Goal: Transaction & Acquisition: Purchase product/service

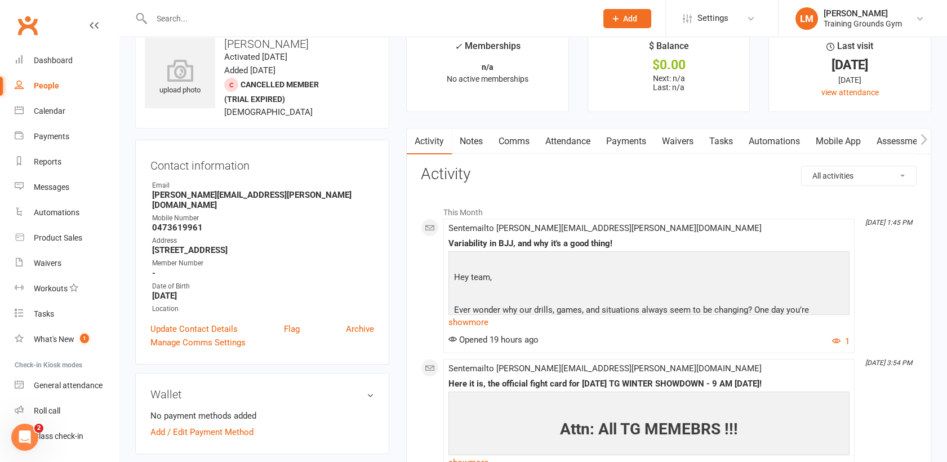
scroll to position [25, 0]
click at [231, 17] on input "text" at bounding box center [368, 19] width 440 height 16
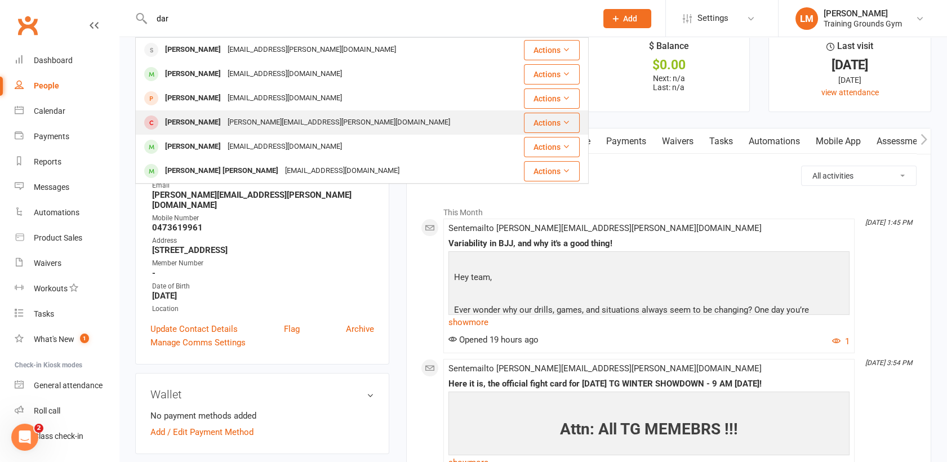
type input "dar"
click at [233, 133] on div "Dario Kiesewetter dario.kiesewetter@outlook.com" at bounding box center [324, 122] width 376 height 23
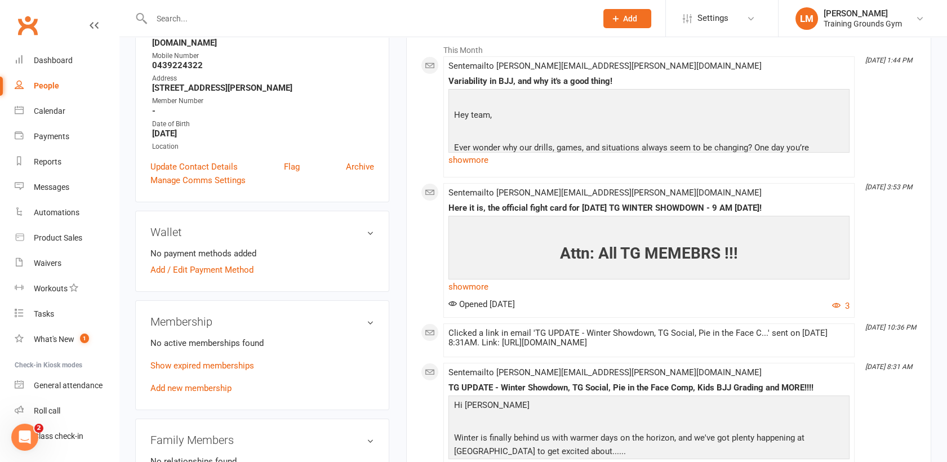
scroll to position [252, 0]
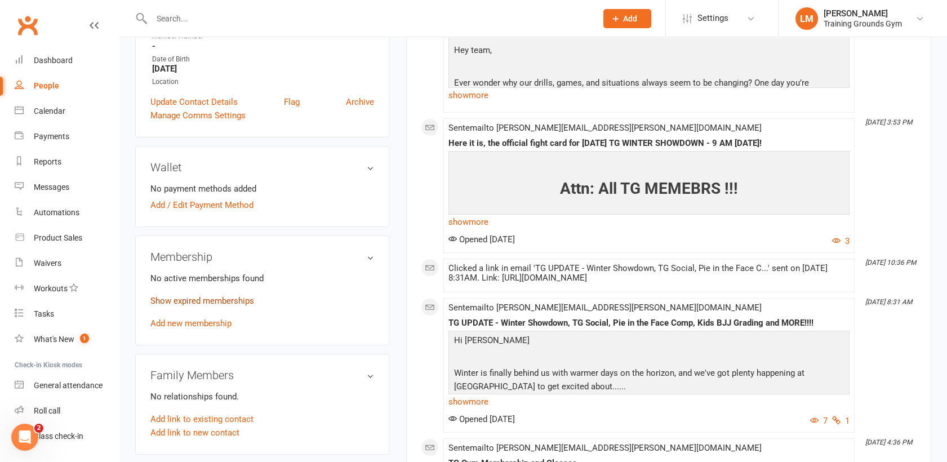
click at [165, 296] on link "Show expired memberships" at bounding box center [202, 301] width 104 height 10
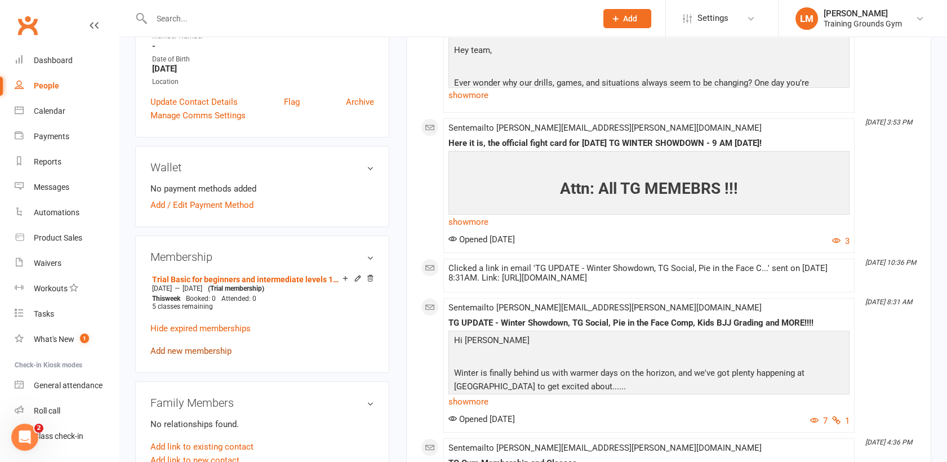
click at [181, 346] on link "Add new membership" at bounding box center [190, 351] width 81 height 10
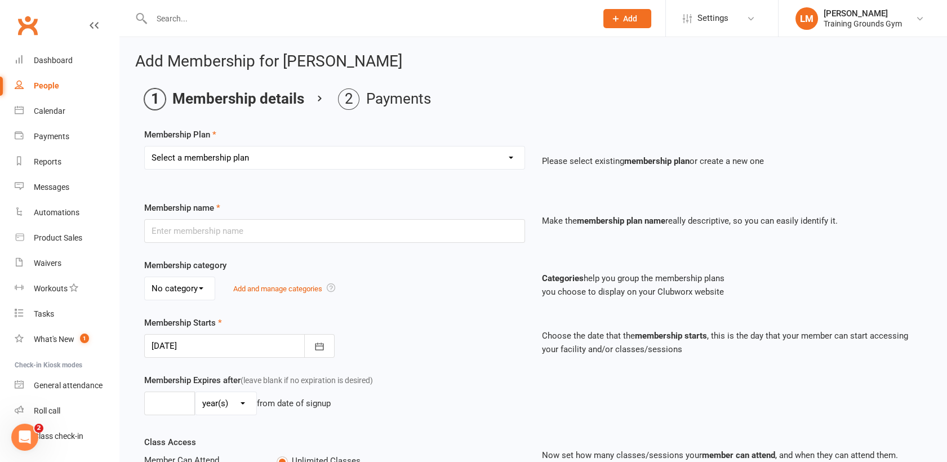
click at [509, 159] on select "Select a membership plan Create new Membership Plan Trial Basic for beginners a…" at bounding box center [335, 157] width 380 height 23
select select "36"
click at [145, 146] on select "Select a membership plan Create new Membership Plan Trial Basic for beginners a…" at bounding box center [335, 157] width 380 height 23
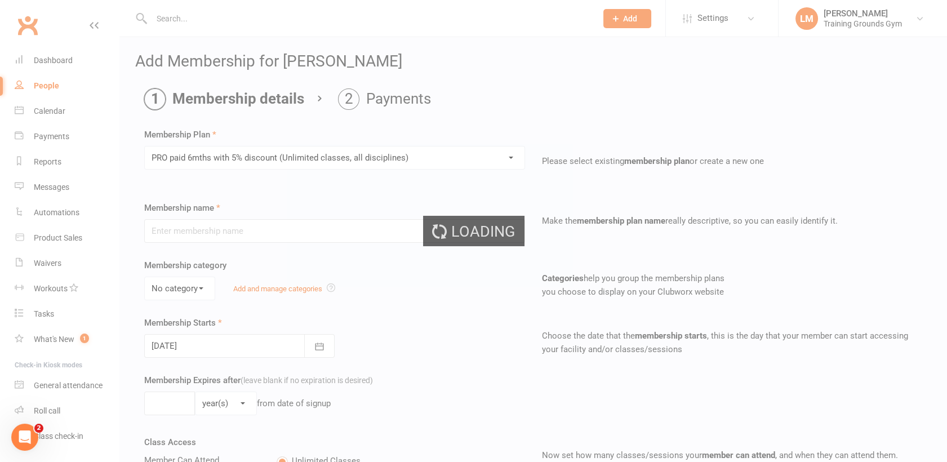
type input "PRO paid 6mths with 5% discount (Unlimited classes, all disciplines)"
select select "0"
type input "6"
select select "2"
type input "4"
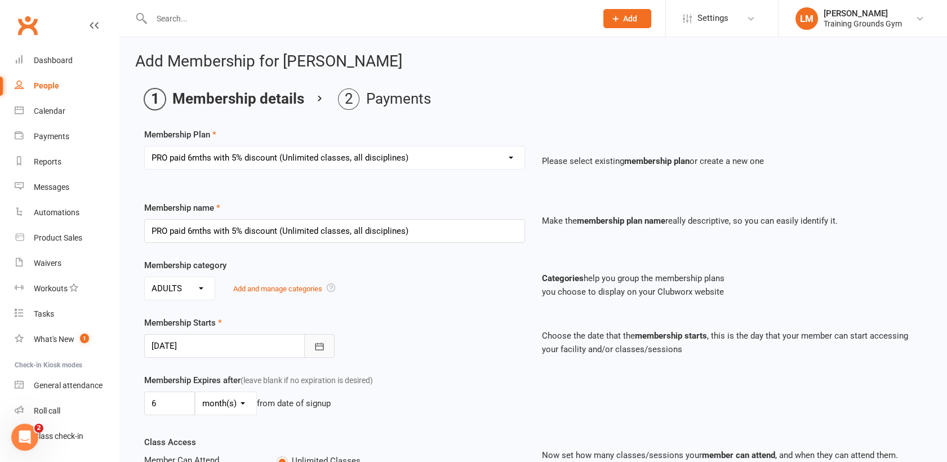
click at [318, 345] on icon "button" at bounding box center [319, 346] width 11 height 11
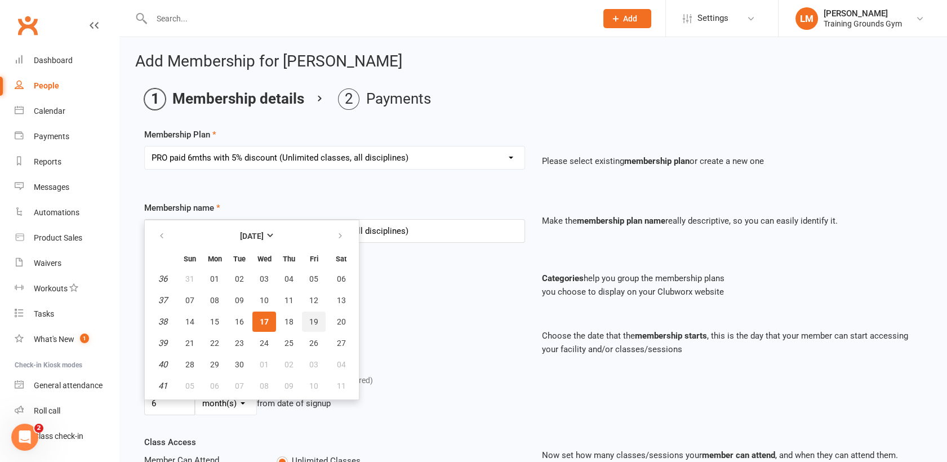
click at [313, 317] on span "19" at bounding box center [313, 321] width 9 height 9
type input "19 Sep 2025"
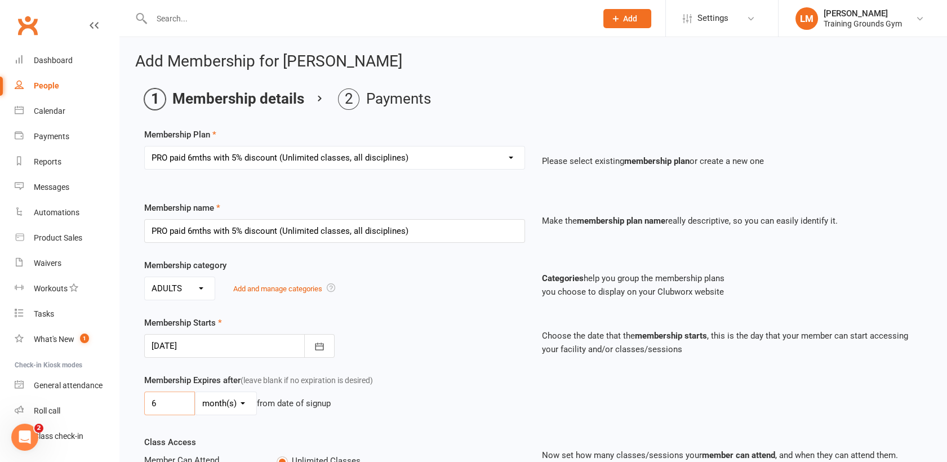
drag, startPoint x: 167, startPoint y: 394, endPoint x: 149, endPoint y: 397, distance: 18.8
click at [149, 397] on input "6" at bounding box center [169, 403] width 51 height 24
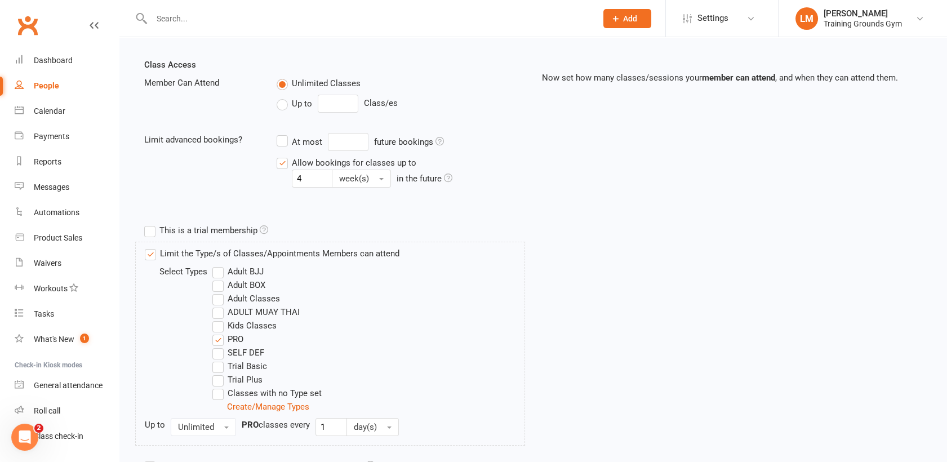
scroll to position [487, 0]
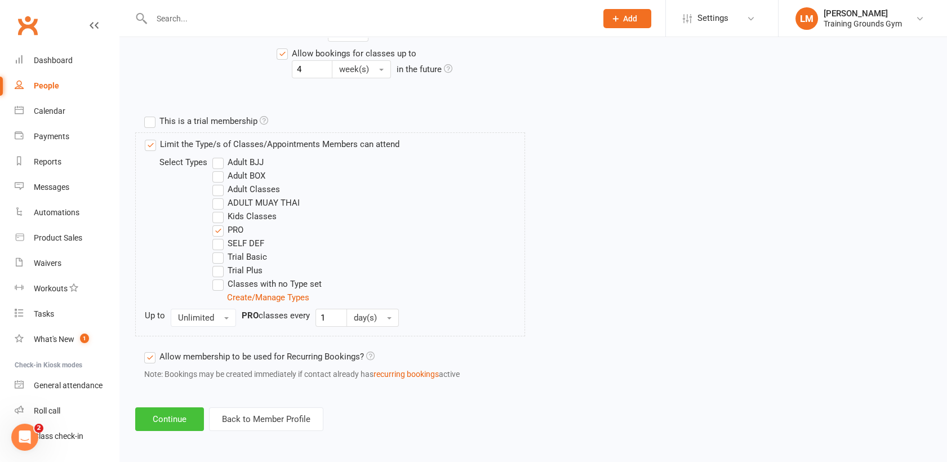
type input "7"
click at [141, 417] on button "Continue" at bounding box center [169, 419] width 69 height 24
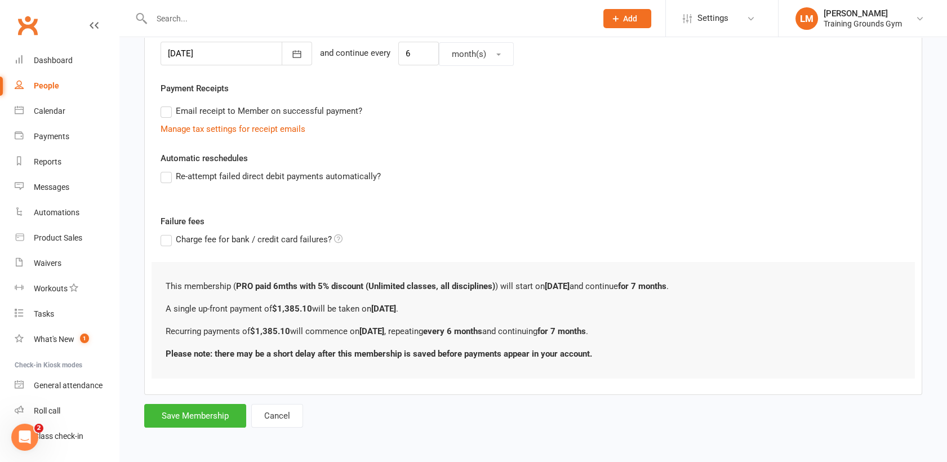
scroll to position [0, 0]
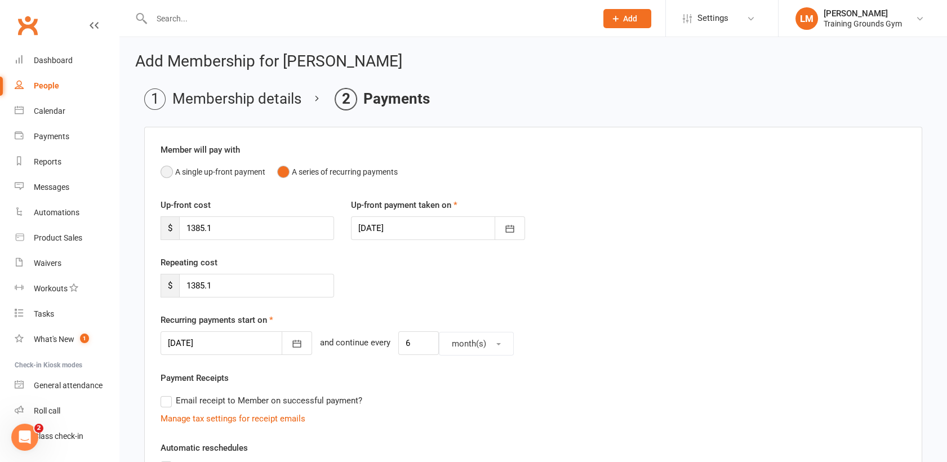
click at [168, 166] on button "A single up-front payment" at bounding box center [213, 171] width 105 height 21
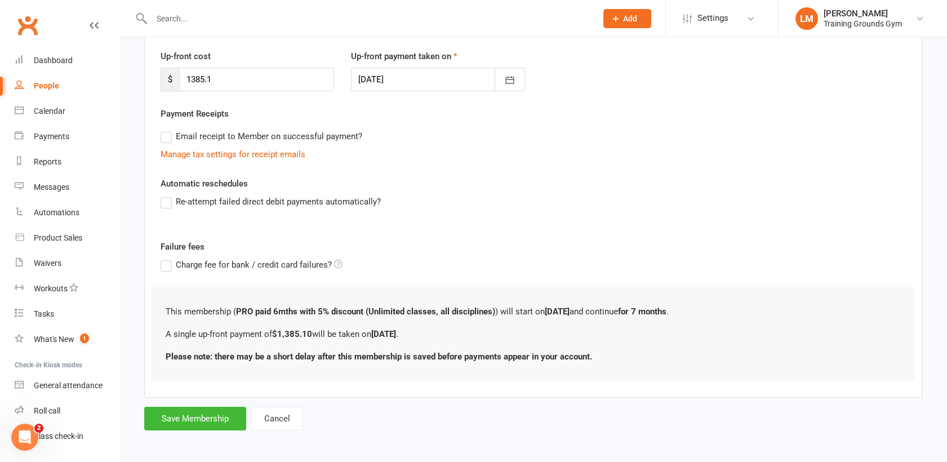
scroll to position [150, 0]
click at [158, 420] on button "Save Membership" at bounding box center [195, 417] width 102 height 24
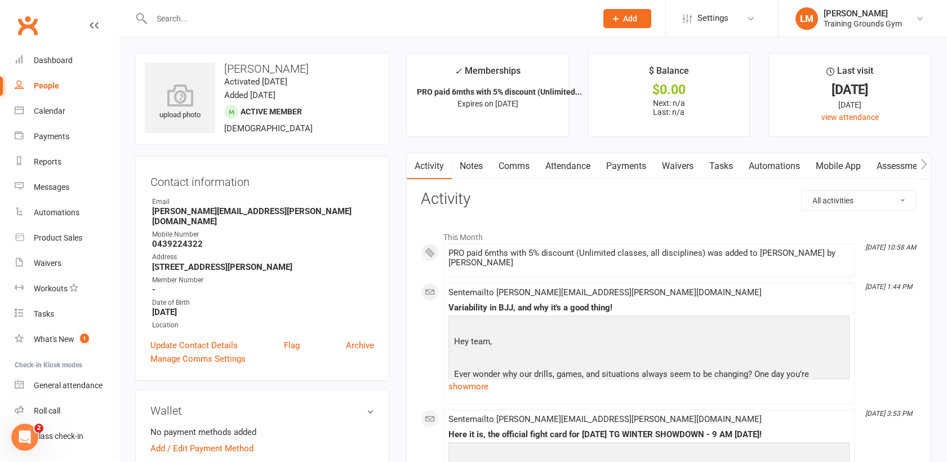
scroll to position [25, 0]
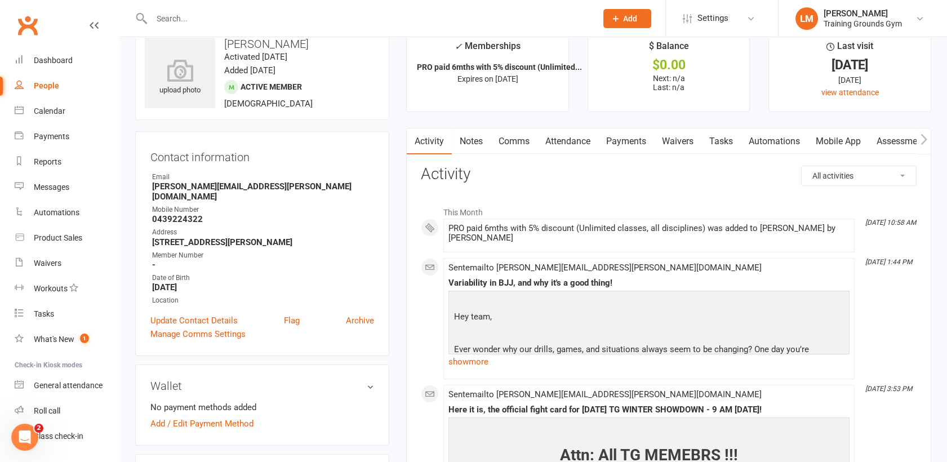
click at [624, 138] on link "Payments" at bounding box center [626, 141] width 56 height 26
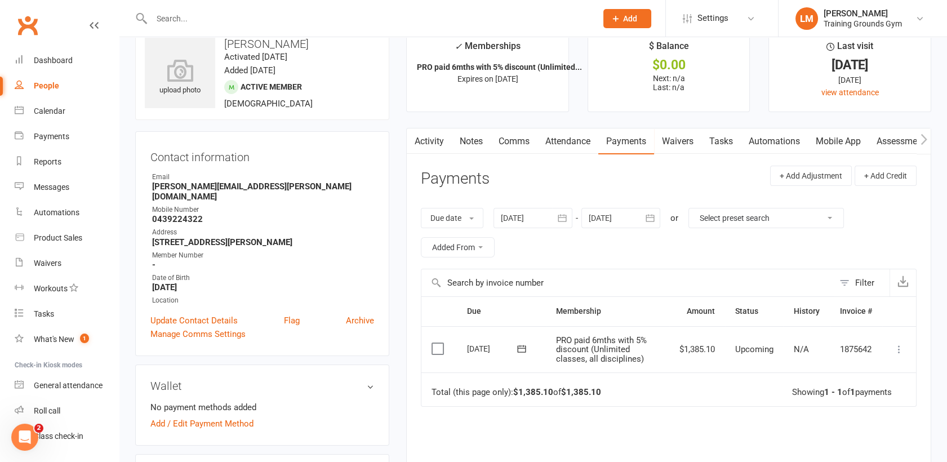
click at [841, 142] on link "Mobile App" at bounding box center [838, 141] width 61 height 26
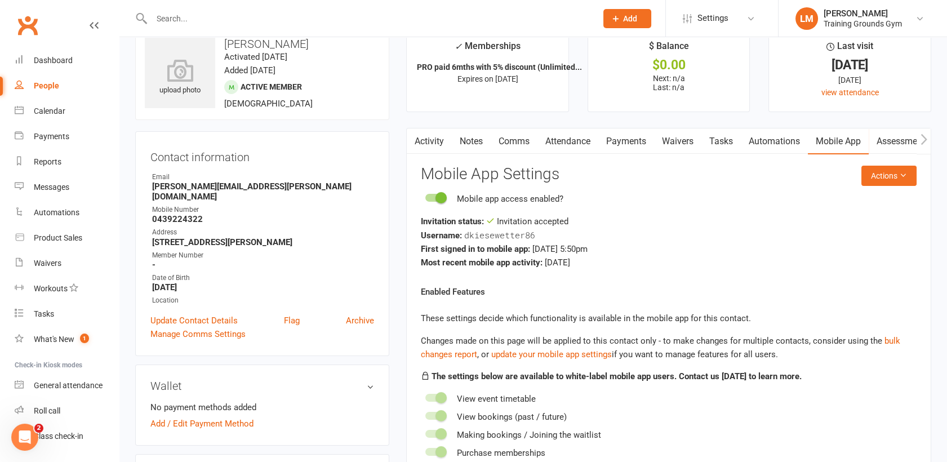
click at [688, 136] on link "Waivers" at bounding box center [677, 141] width 47 height 26
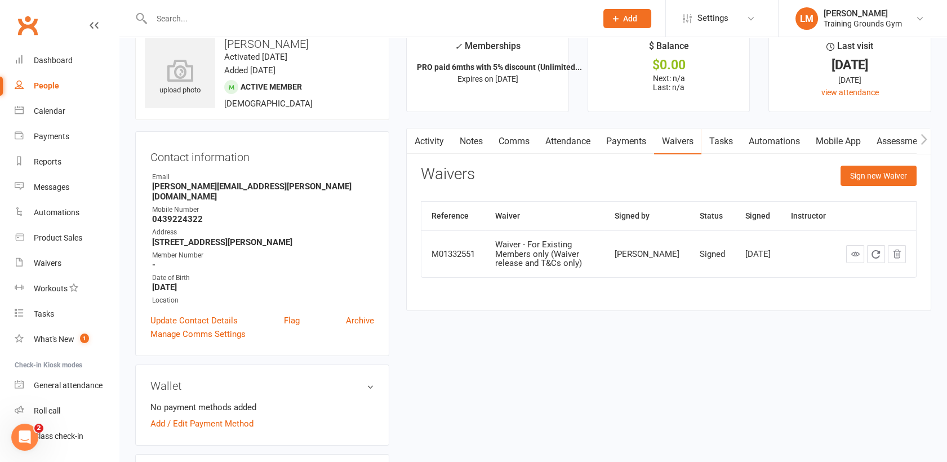
drag, startPoint x: 315, startPoint y: 42, endPoint x: 222, endPoint y: 41, distance: 92.4
click at [222, 41] on h3 "Dario Kiesewetter" at bounding box center [262, 44] width 235 height 12
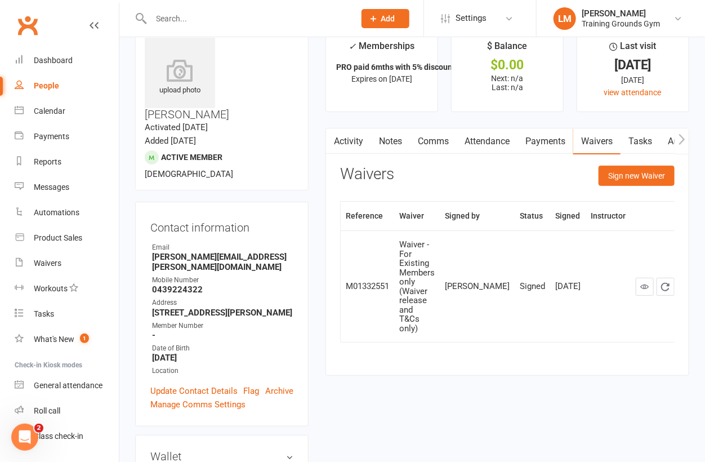
copy h3 "Dario Kiesewetter"
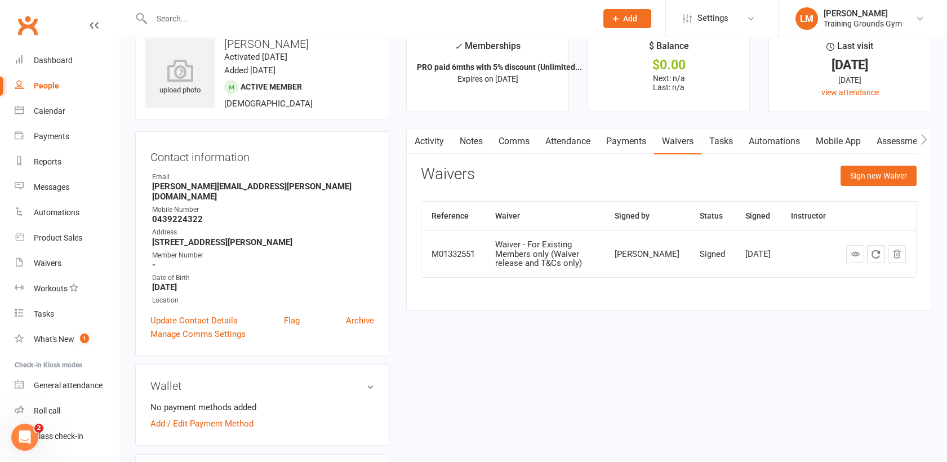
click at [185, 13] on input "text" at bounding box center [368, 19] width 440 height 16
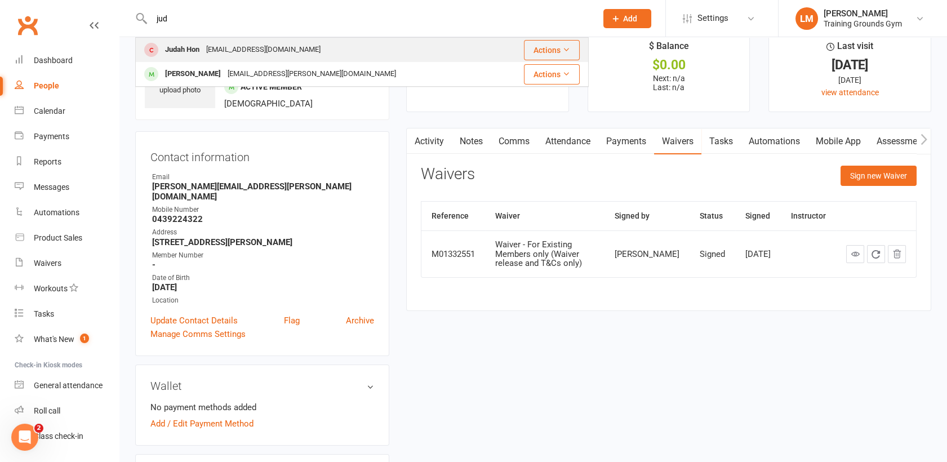
type input "jud"
click at [186, 46] on div "Judah Hon" at bounding box center [182, 50] width 41 height 16
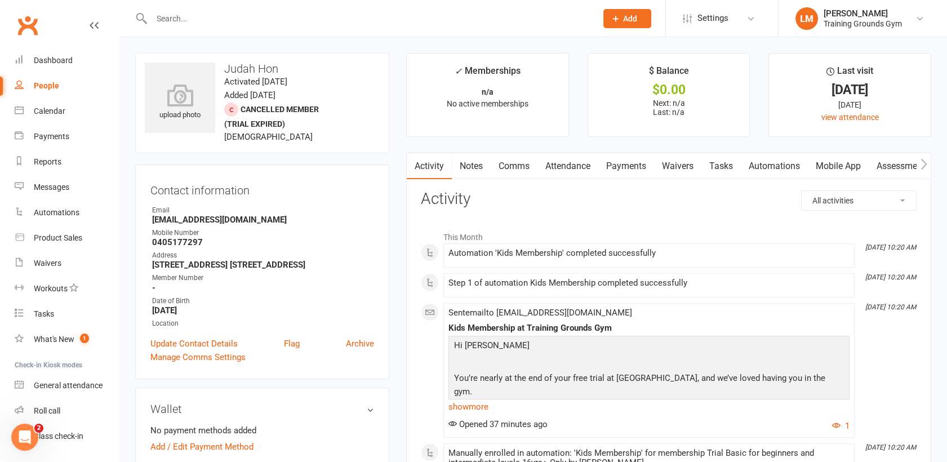
scroll to position [25, 0]
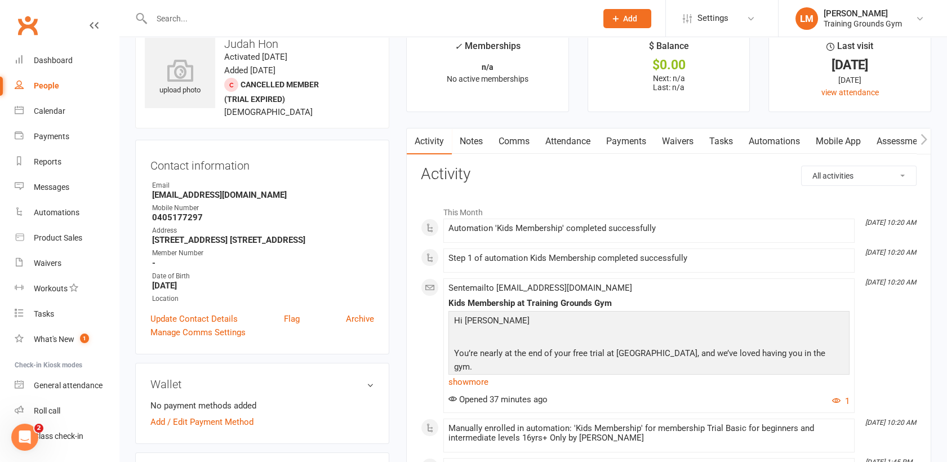
click at [678, 135] on link "Waivers" at bounding box center [677, 141] width 47 height 26
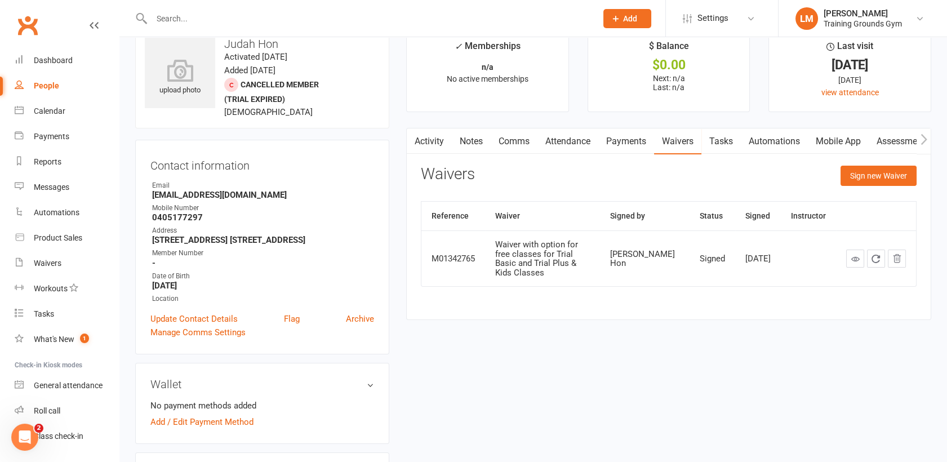
click at [176, 12] on input "text" at bounding box center [368, 19] width 440 height 16
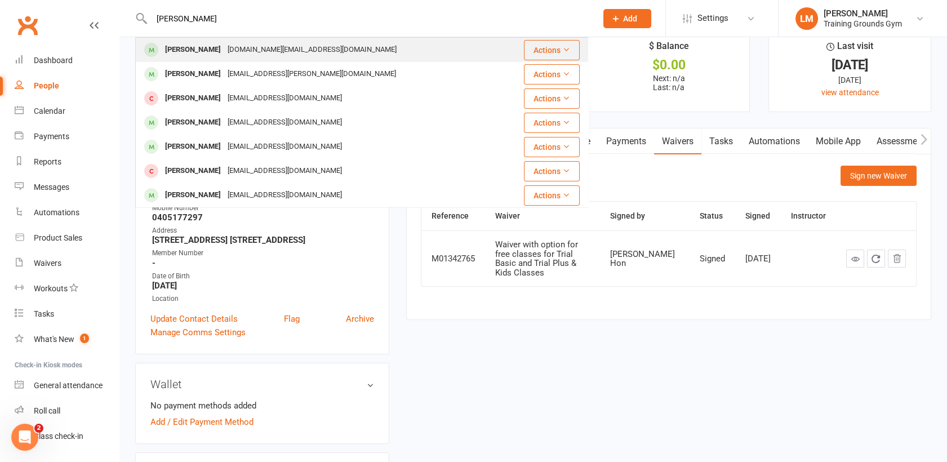
type input "jack Ma"
click at [190, 52] on div "Jack Ma" at bounding box center [193, 50] width 63 height 16
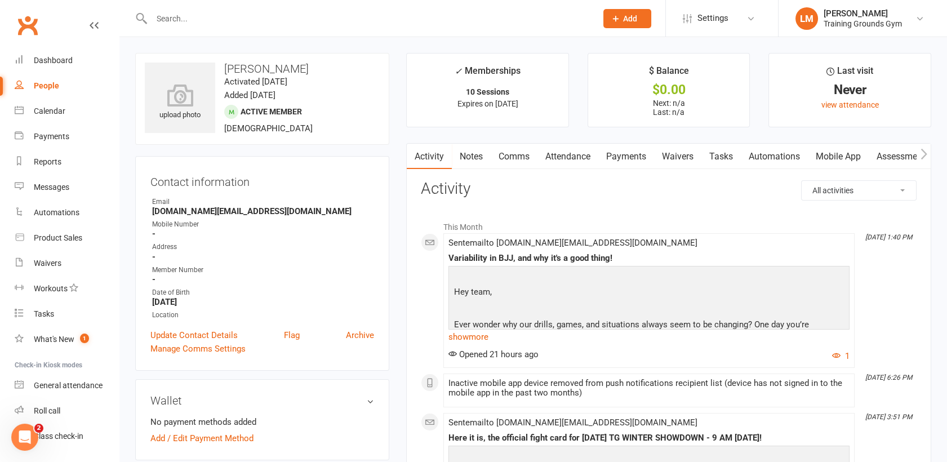
click at [680, 157] on link "Waivers" at bounding box center [677, 157] width 47 height 26
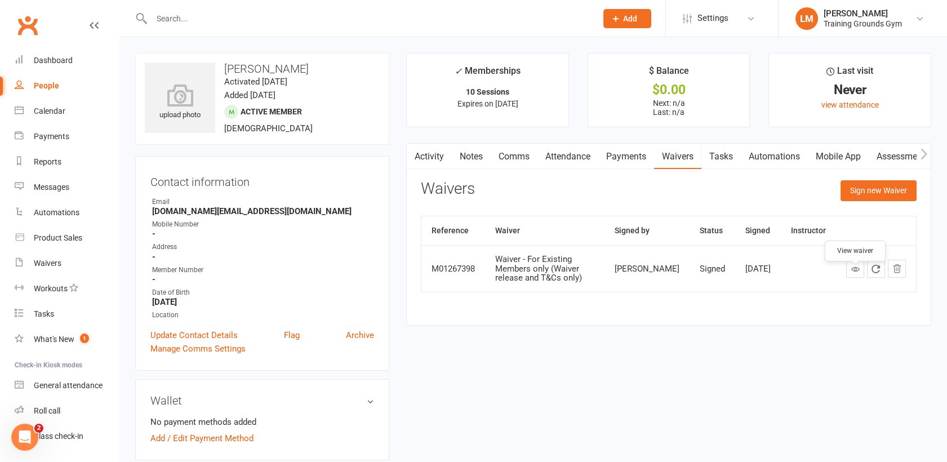
click at [857, 273] on icon at bounding box center [855, 269] width 8 height 8
click at [193, 338] on link "Update Contact Details" at bounding box center [193, 335] width 87 height 14
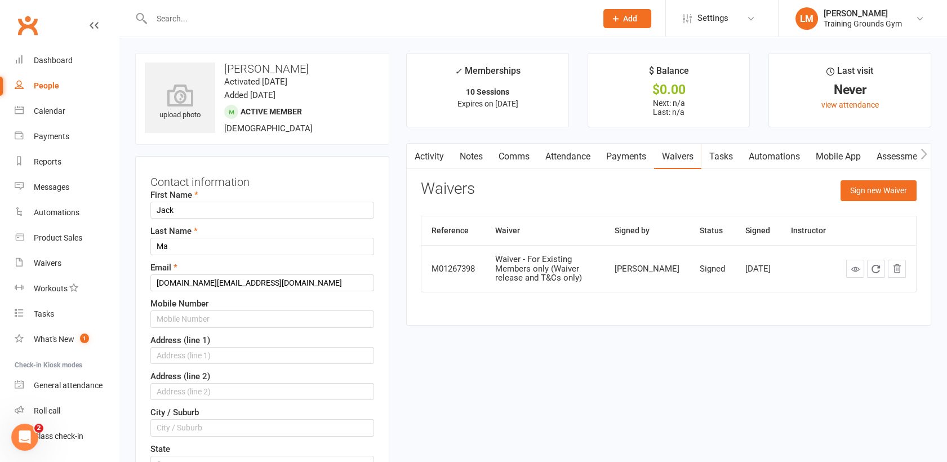
scroll to position [53, 0]
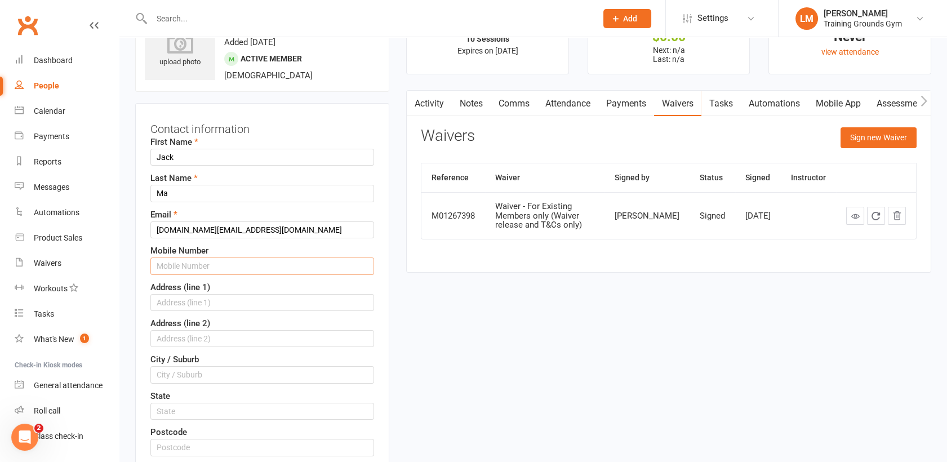
click at [180, 266] on input "text" at bounding box center [262, 265] width 224 height 17
paste input "0404208818"
type input "0404208818"
click at [386, 323] on div "Contact information First Name Jack Last Name Ma Email jackma.ltd@gmail.com Mob…" at bounding box center [262, 376] width 254 height 546
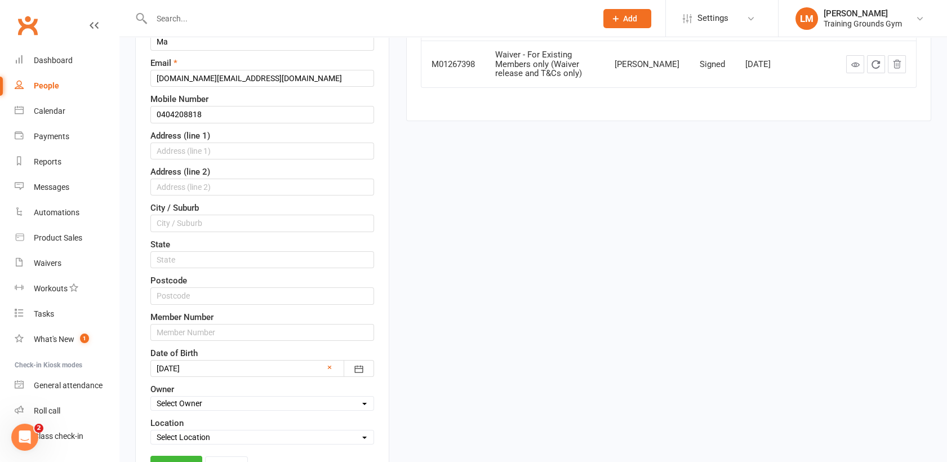
scroll to position [228, 0]
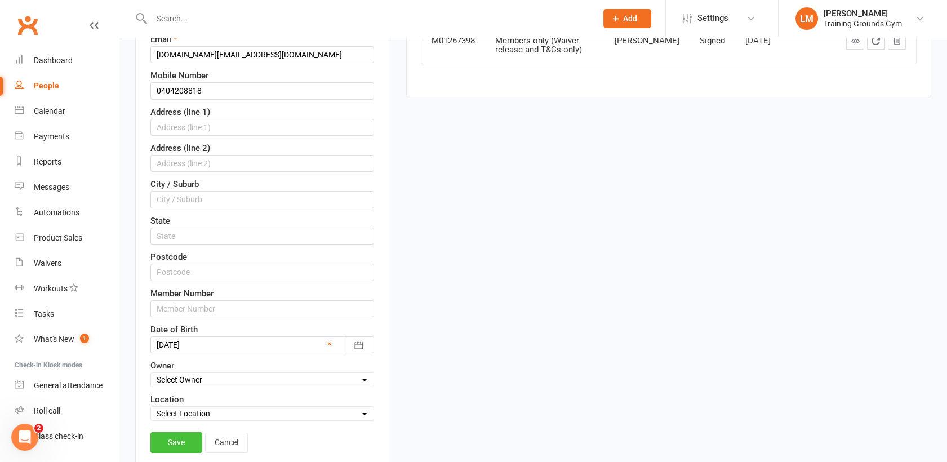
click at [182, 443] on link "Save" at bounding box center [176, 442] width 52 height 20
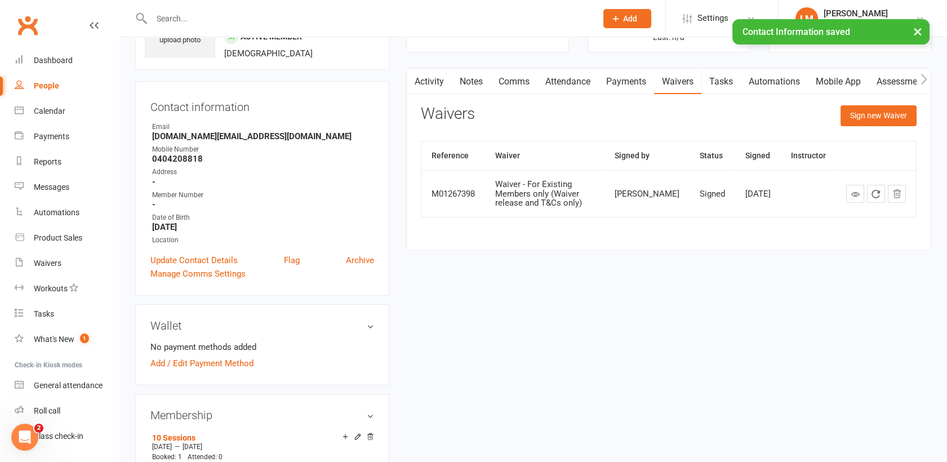
scroll to position [53, 0]
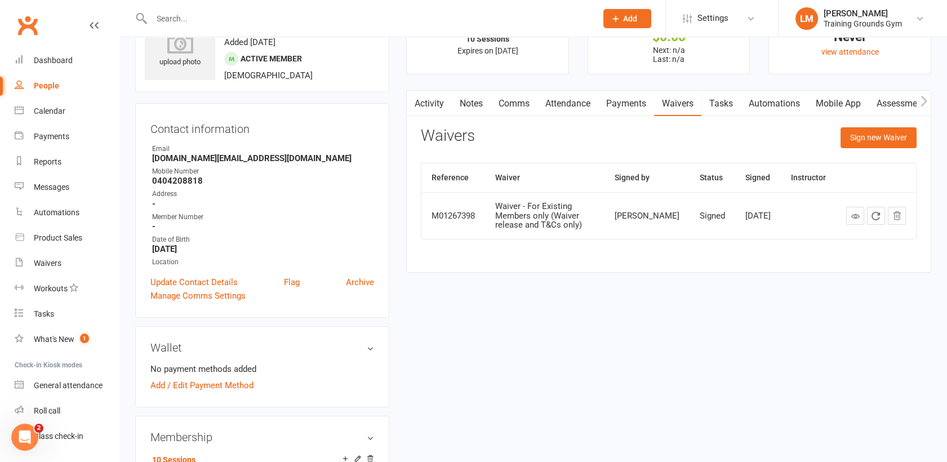
click at [206, 15] on input "text" at bounding box center [368, 19] width 440 height 16
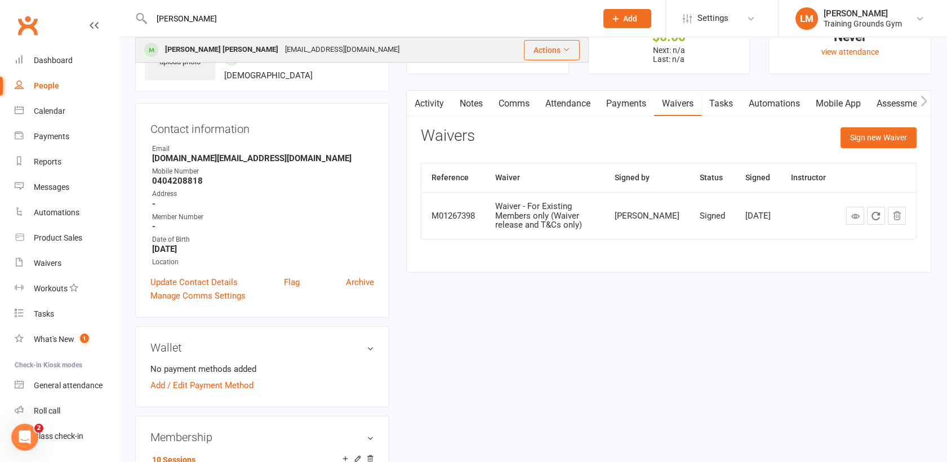
type input "tesni"
click at [204, 51] on div "[PERSON_NAME] [PERSON_NAME]" at bounding box center [222, 50] width 120 height 16
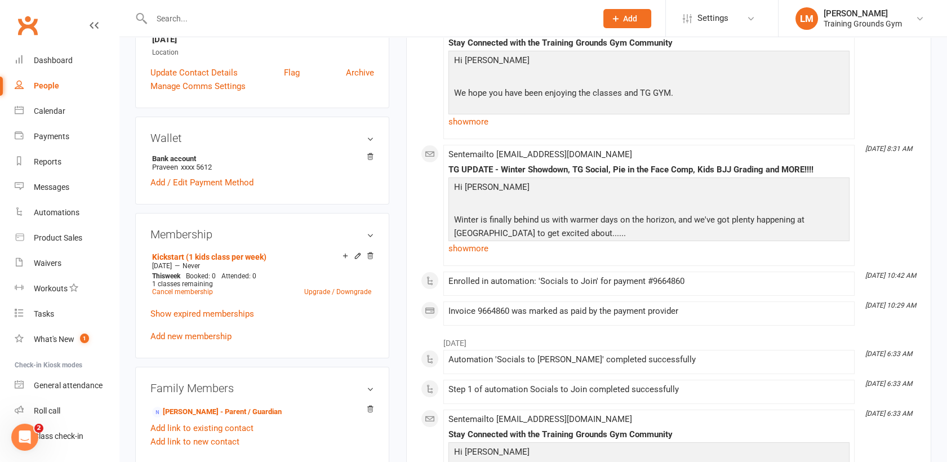
scroll to position [300, 0]
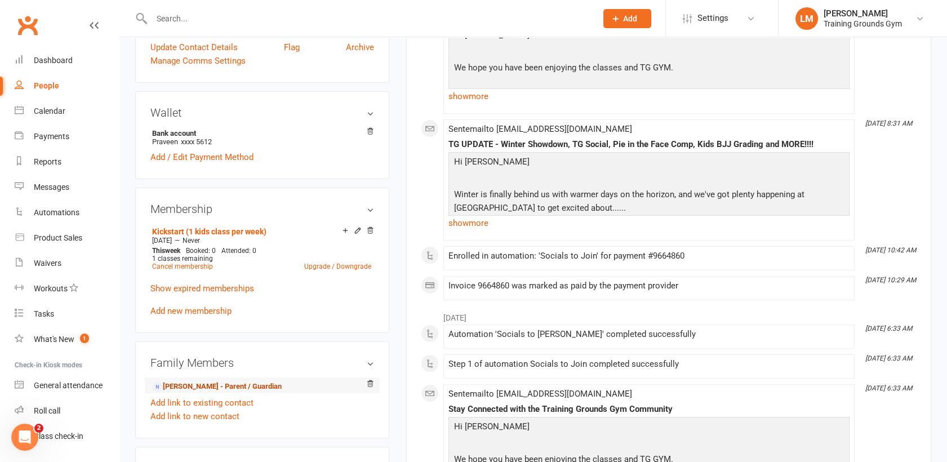
click at [190, 381] on link "[PERSON_NAME] - Parent / Guardian" at bounding box center [217, 387] width 130 height 12
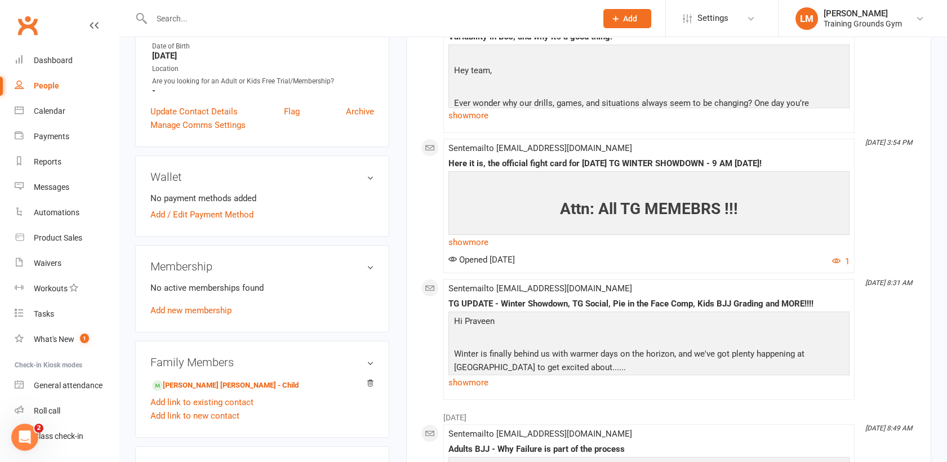
scroll to position [300, 0]
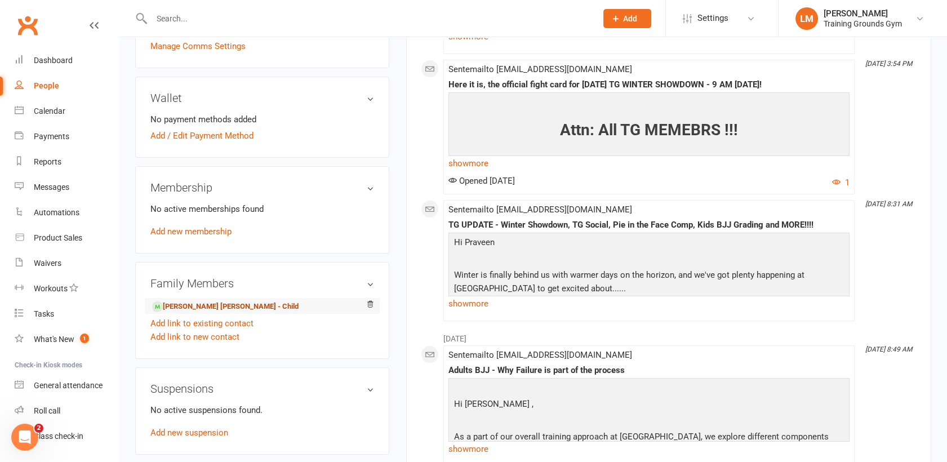
click at [195, 306] on link "Tesni Praveen - Child" at bounding box center [225, 307] width 146 height 12
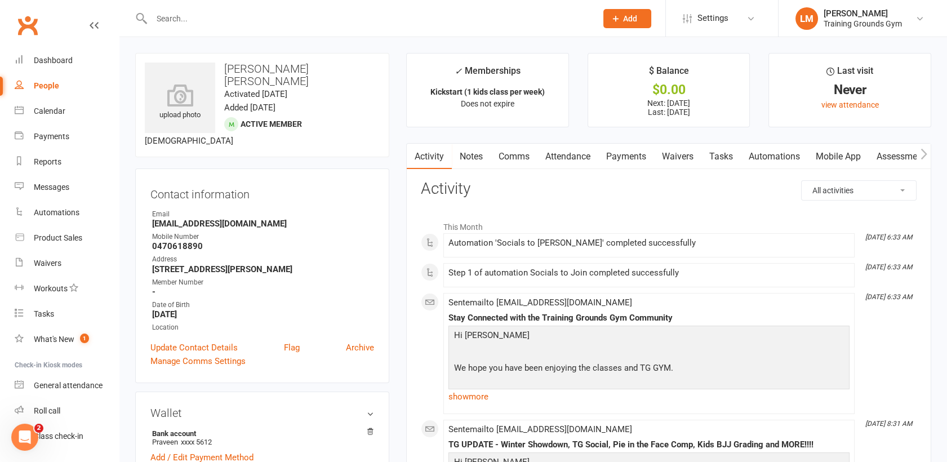
click at [923, 155] on icon "button" at bounding box center [923, 154] width 6 height 11
click at [893, 156] on link "Credit balance" at bounding box center [894, 157] width 73 height 26
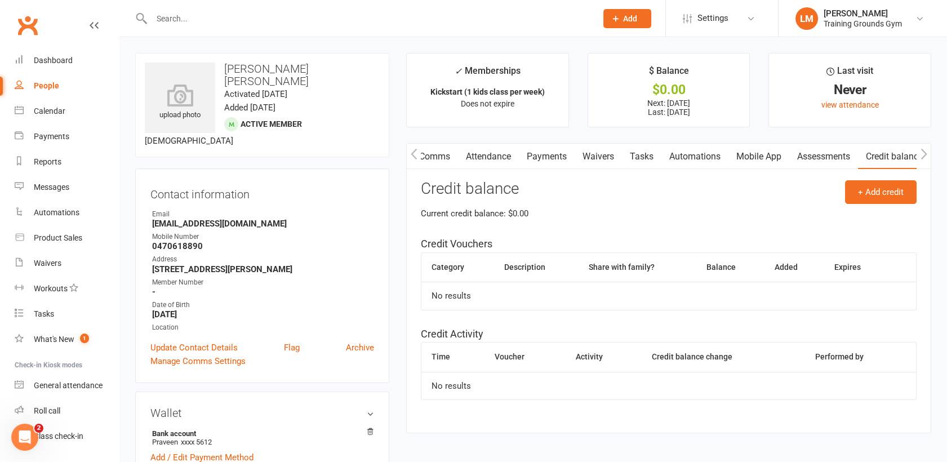
click at [548, 155] on link "Payments" at bounding box center [547, 157] width 56 height 26
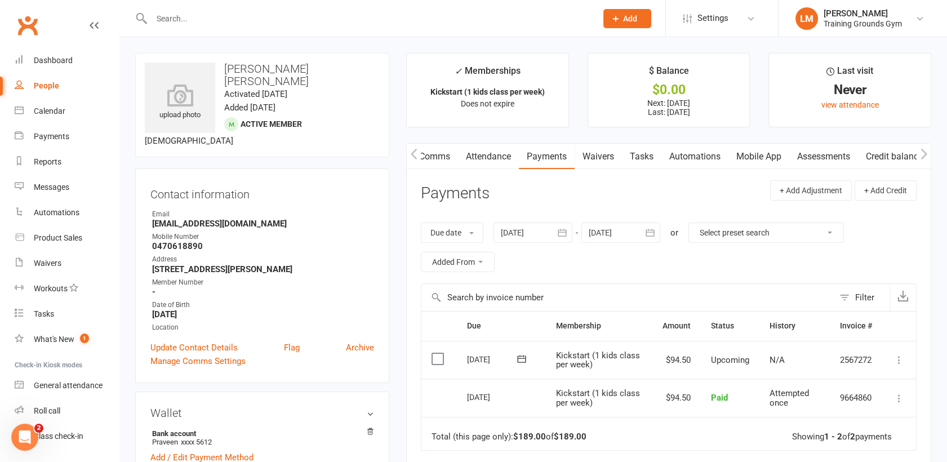
click at [484, 158] on link "Attendance" at bounding box center [488, 157] width 61 height 26
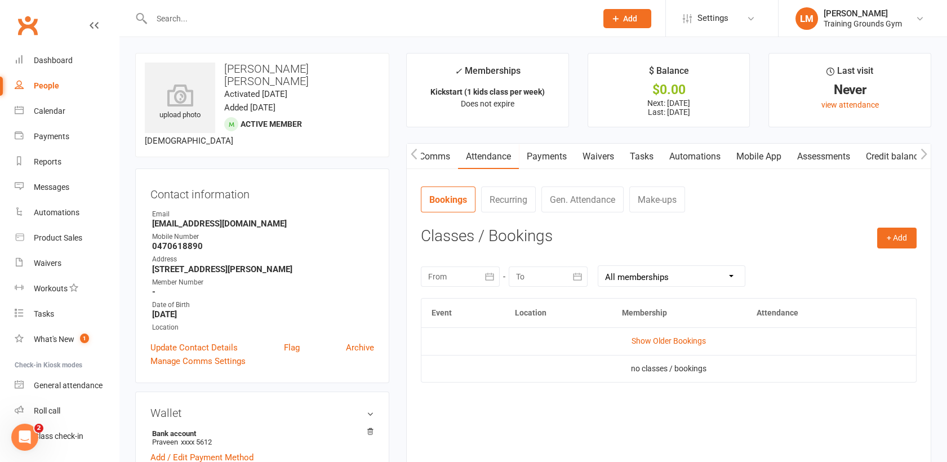
click at [429, 153] on link "Comms" at bounding box center [434, 157] width 47 height 26
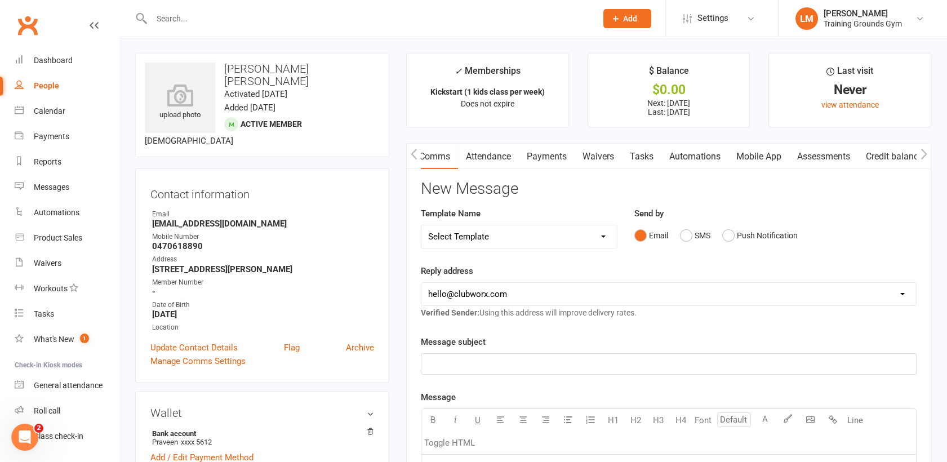
click at [411, 155] on icon "button" at bounding box center [414, 154] width 7 height 12
click at [466, 155] on link "Notes" at bounding box center [471, 157] width 39 height 26
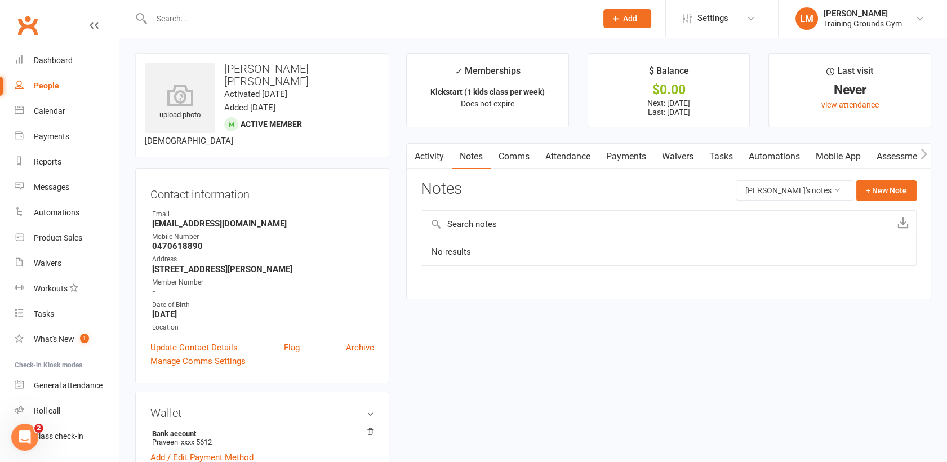
click at [430, 157] on link "Activity" at bounding box center [429, 157] width 45 height 26
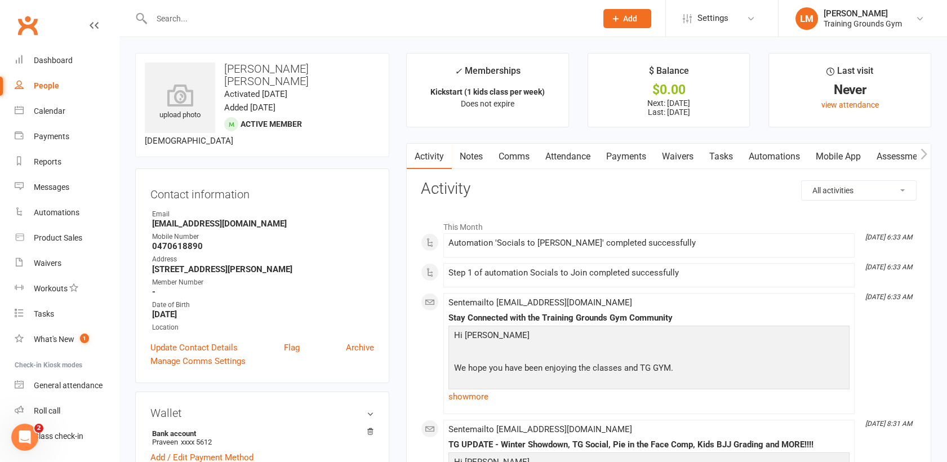
click at [838, 163] on link "Mobile App" at bounding box center [838, 157] width 61 height 26
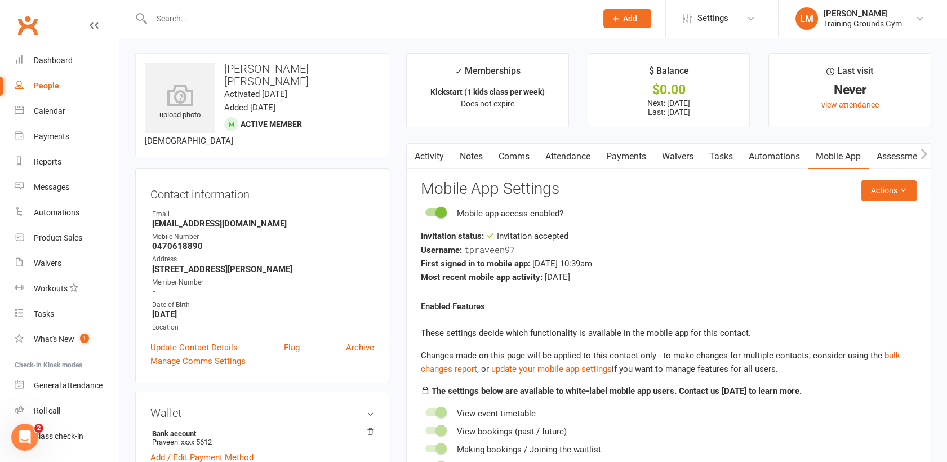
click at [904, 157] on link "Assessments" at bounding box center [903, 157] width 69 height 26
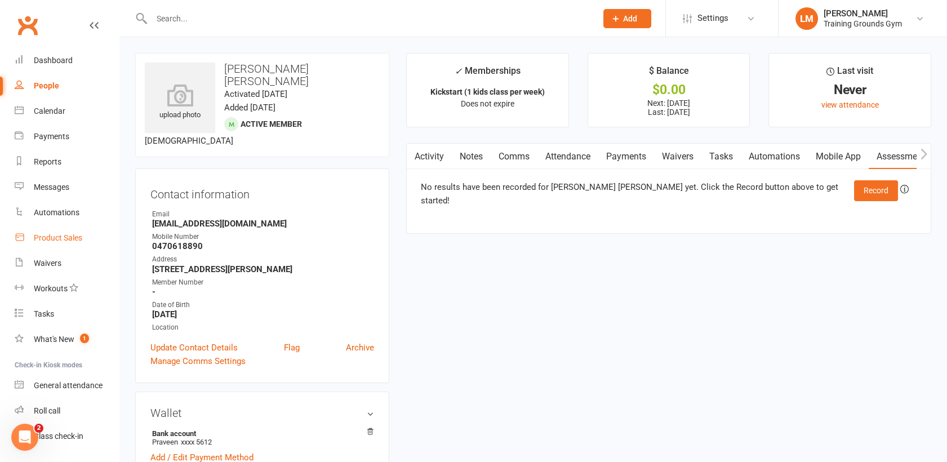
click at [61, 238] on div "Product Sales" at bounding box center [58, 237] width 48 height 9
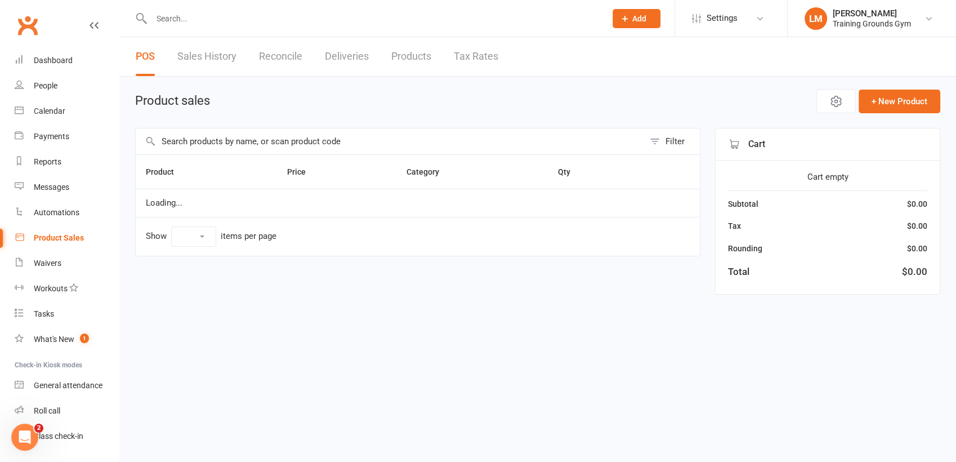
select select "100"
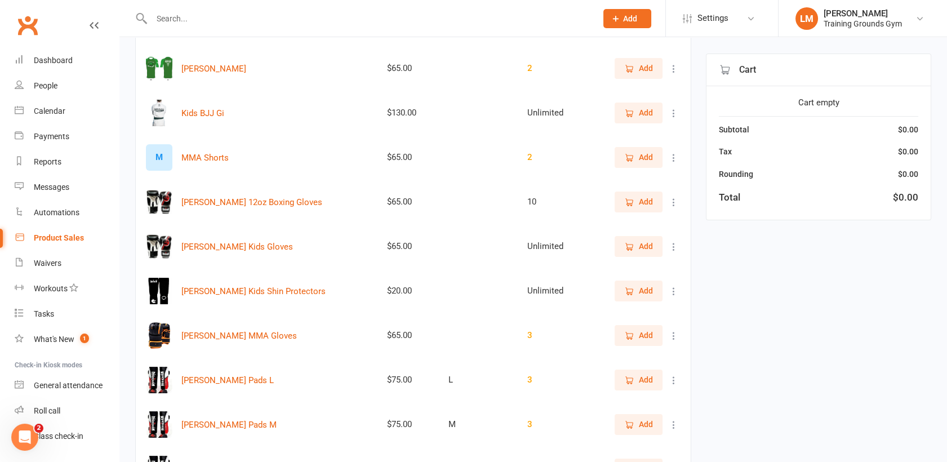
scroll to position [393, 0]
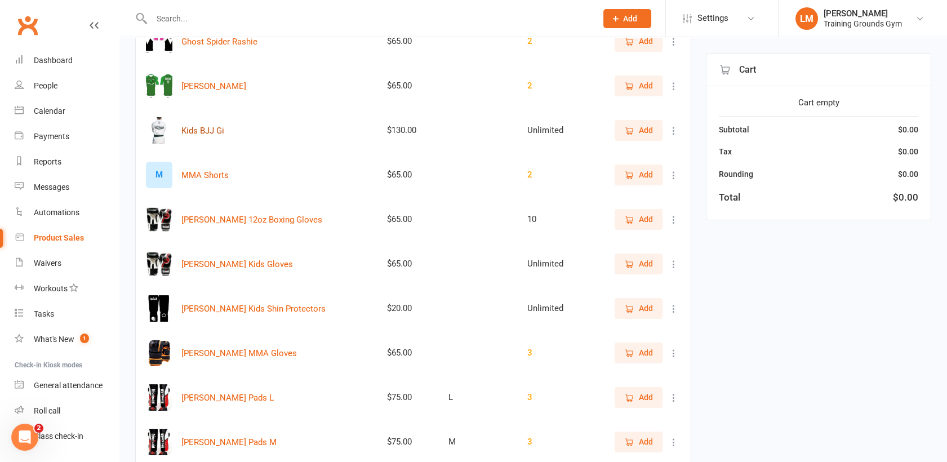
click at [212, 126] on button "Kids BJJ Gi" at bounding box center [202, 131] width 43 height 14
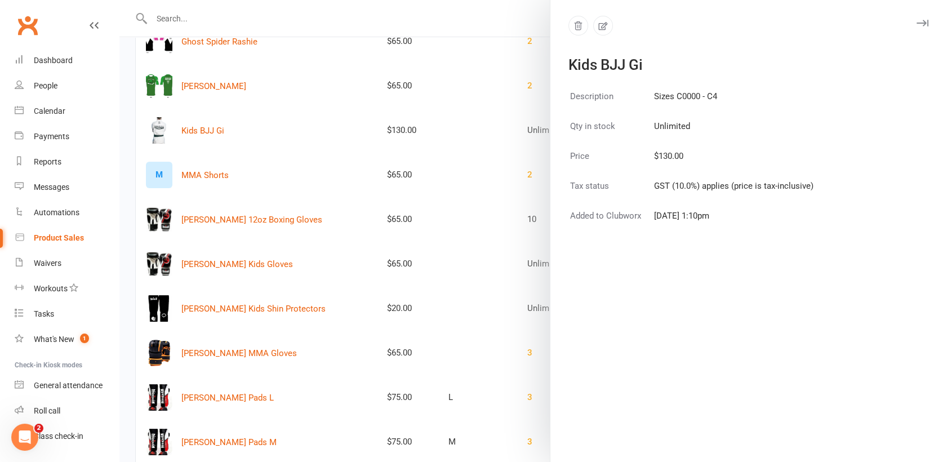
click at [315, 152] on div at bounding box center [532, 231] width 827 height 462
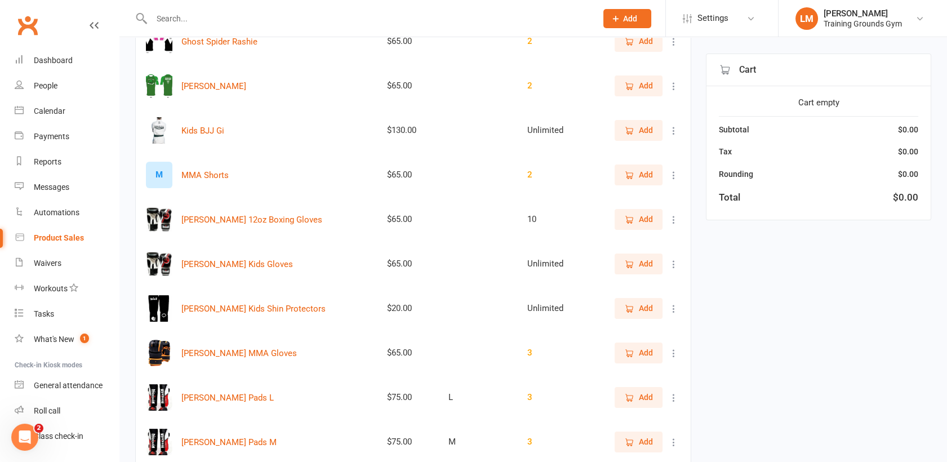
click at [634, 126] on icon "button" at bounding box center [629, 131] width 10 height 10
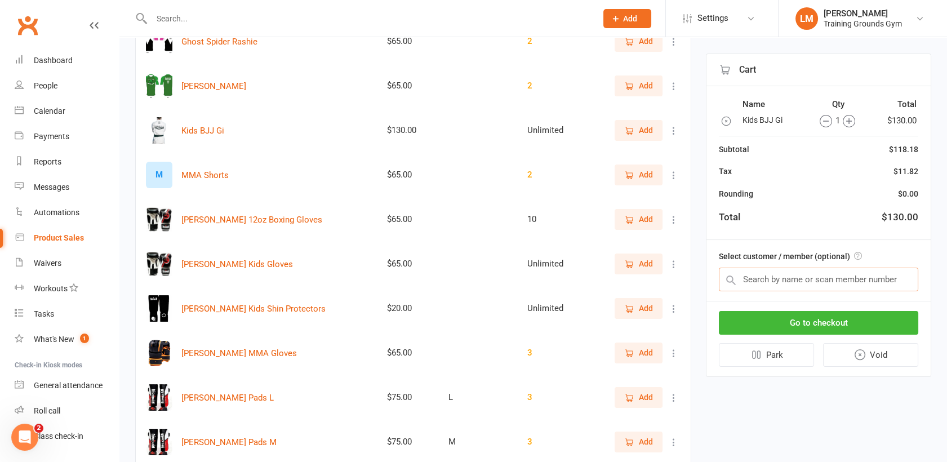
click at [774, 279] on input "text" at bounding box center [818, 280] width 199 height 24
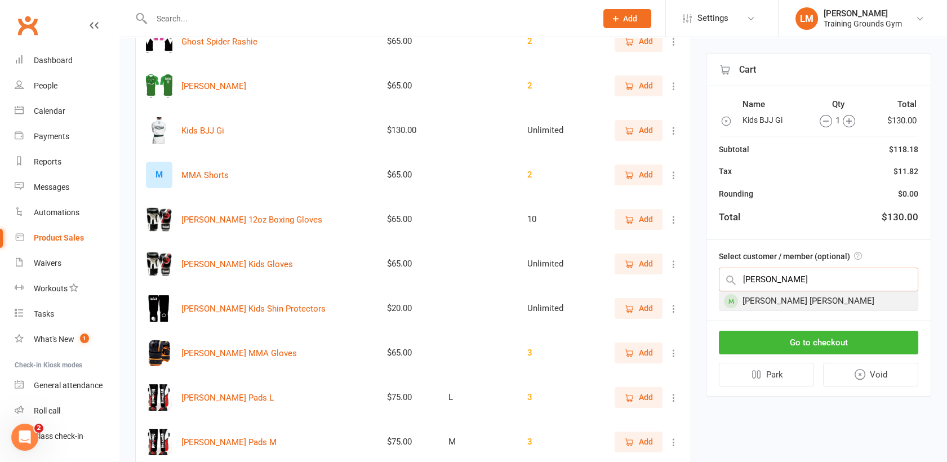
type input "tesni"
click at [774, 295] on div "[PERSON_NAME] [PERSON_NAME]" at bounding box center [818, 301] width 198 height 19
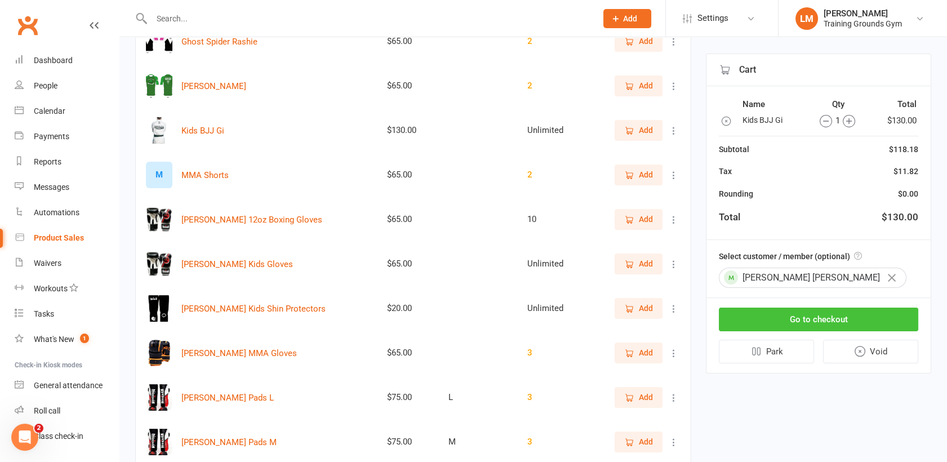
click at [801, 317] on button "Go to checkout" at bounding box center [818, 320] width 199 height 24
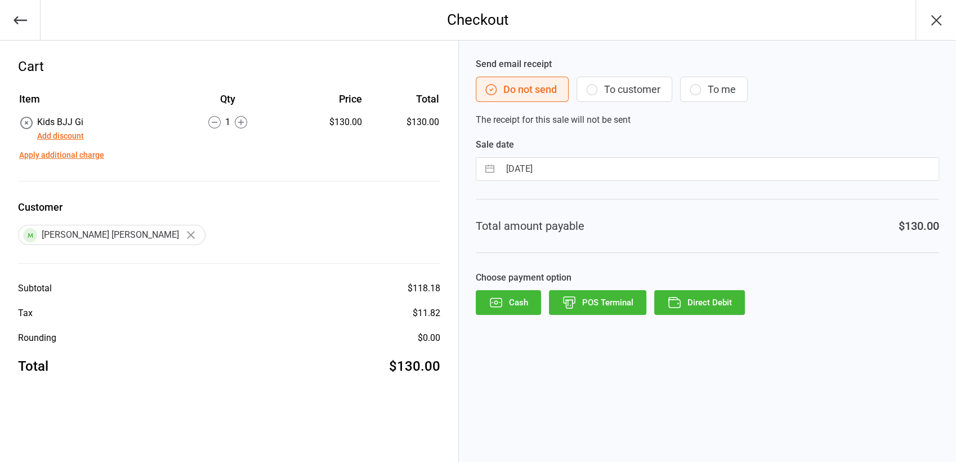
click at [590, 87] on icon "button" at bounding box center [592, 90] width 14 height 14
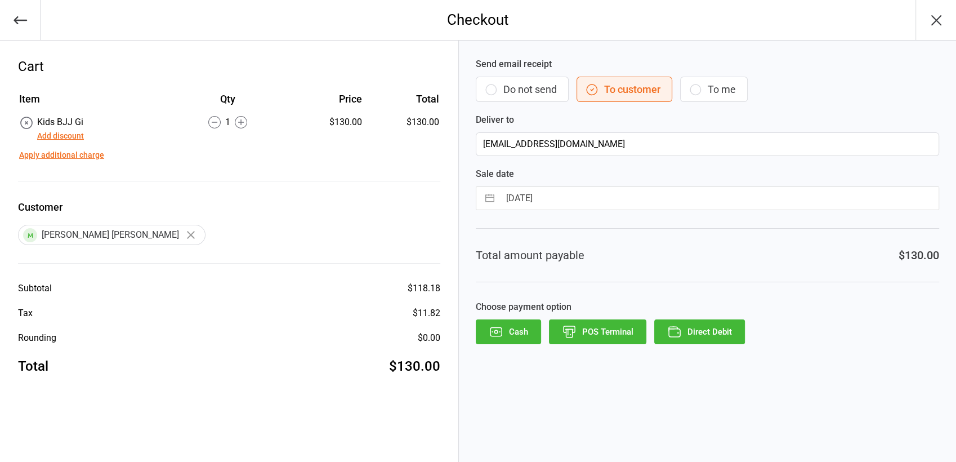
click at [492, 195] on button "button" at bounding box center [490, 198] width 20 height 23
select select "7"
select select "2025"
select select "8"
select select "2025"
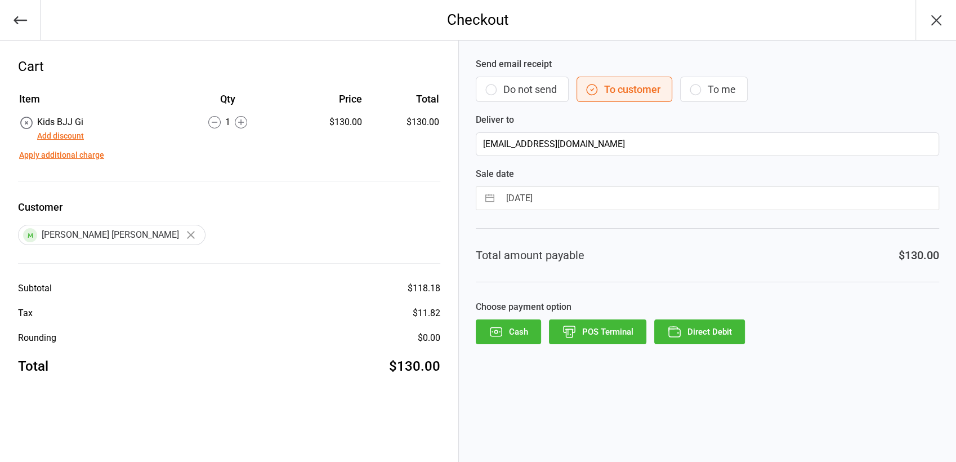
select select "9"
select select "2025"
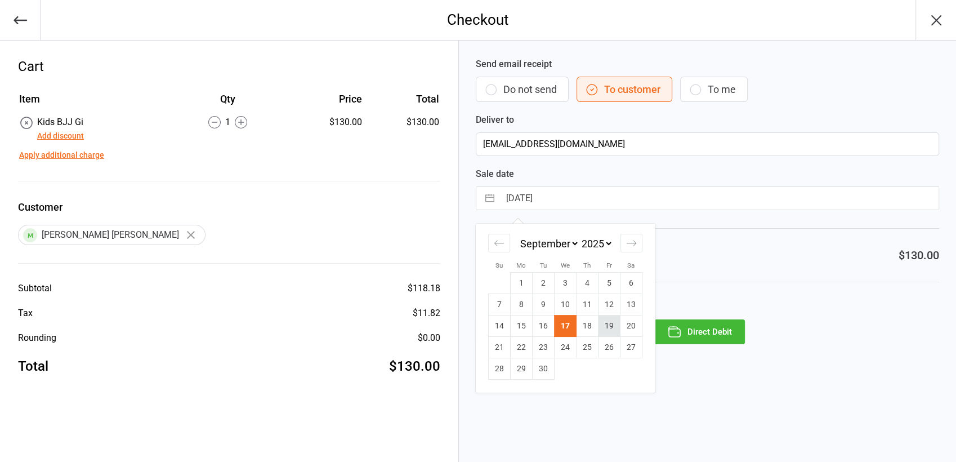
click at [616, 322] on td "19" at bounding box center [610, 325] width 22 height 21
type input "19 Sep 2025"
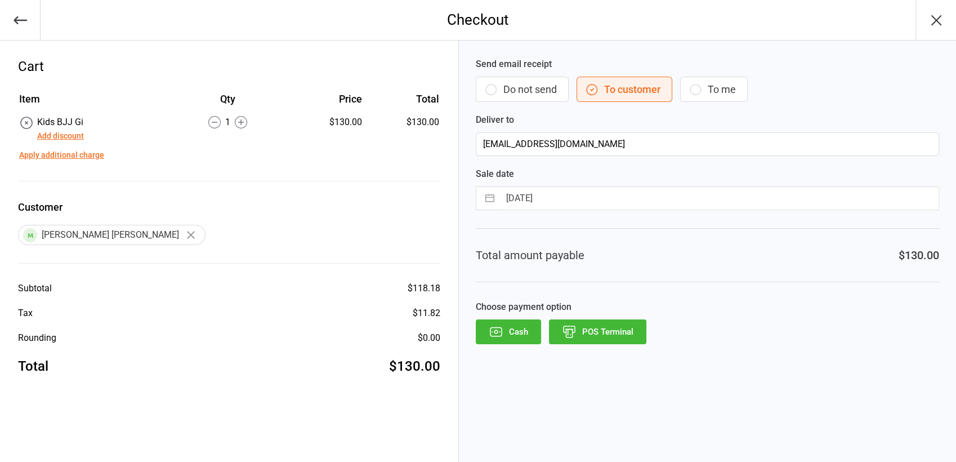
click at [942, 23] on icon "button" at bounding box center [937, 20] width 18 height 18
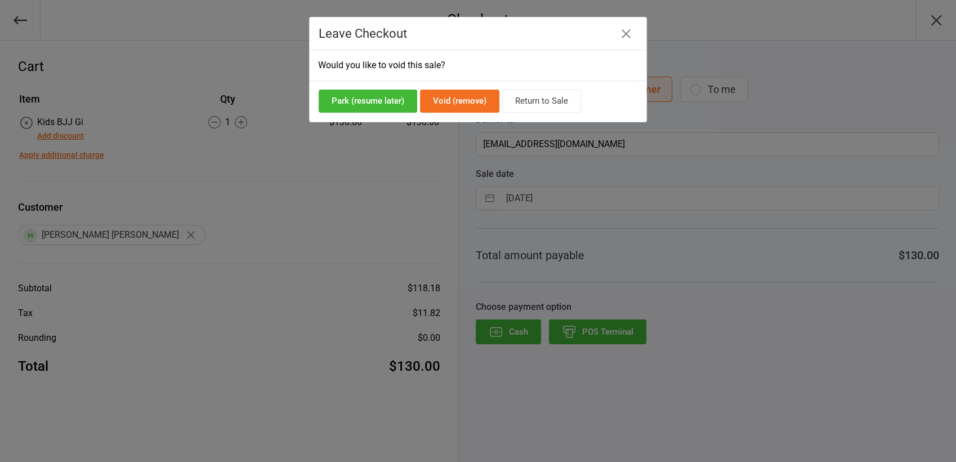
click at [546, 101] on button "Return to Sale" at bounding box center [541, 101] width 79 height 23
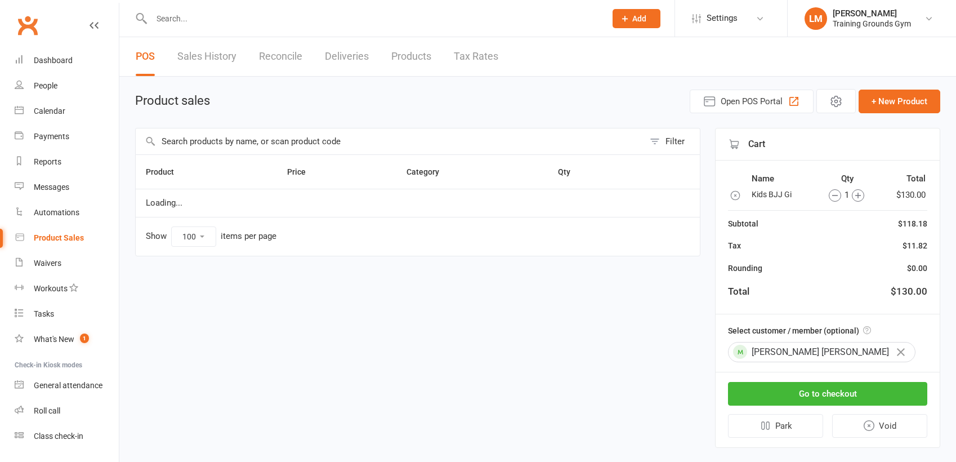
select select "100"
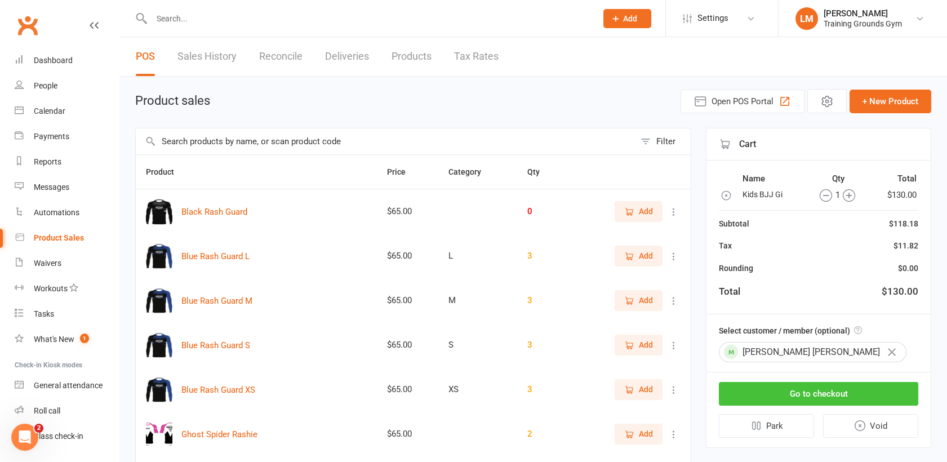
click at [810, 385] on button "Go to checkout" at bounding box center [818, 394] width 199 height 24
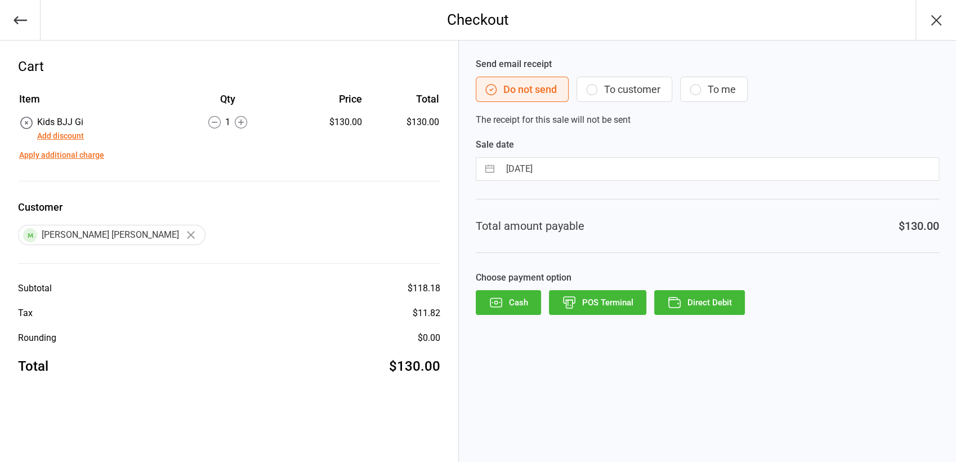
select select "7"
select select "2025"
select select "8"
select select "2025"
select select "9"
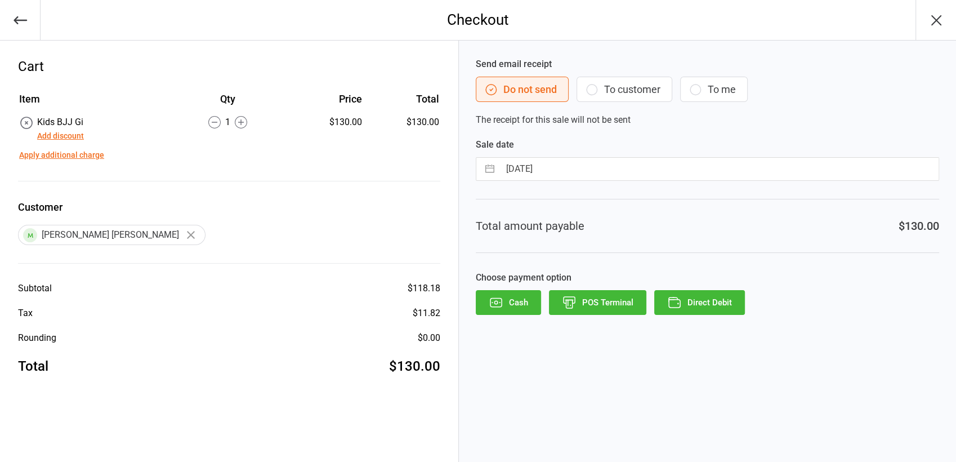
select select "2025"
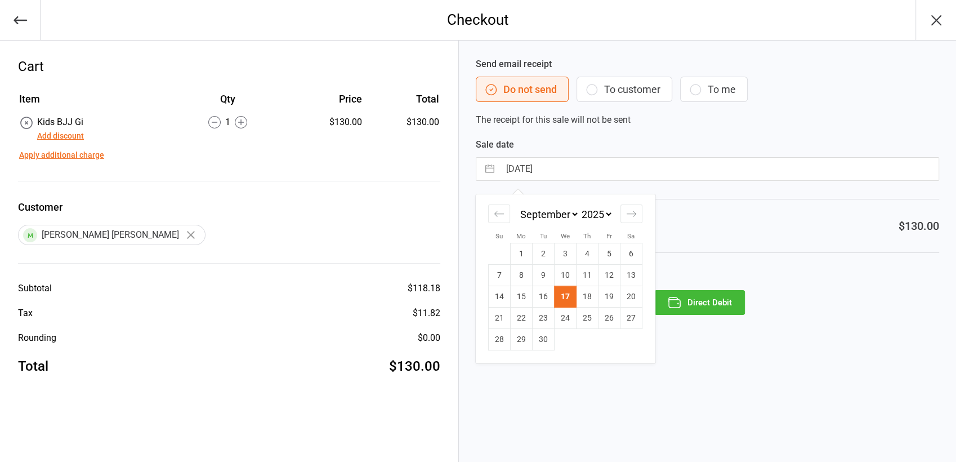
click at [680, 171] on input "17 Sep 2025" at bounding box center [719, 169] width 439 height 23
click at [588, 300] on td "18" at bounding box center [588, 296] width 22 height 21
type input "18 Sep 2025"
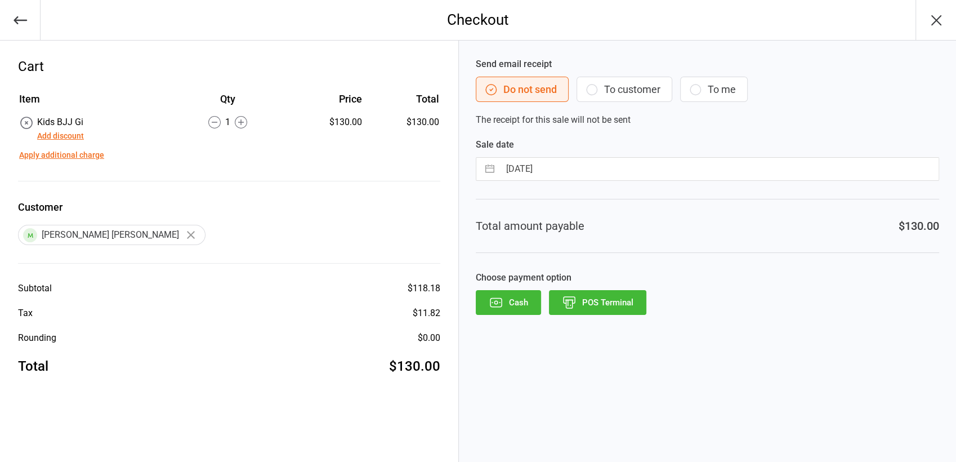
click at [18, 12] on icon "button" at bounding box center [20, 20] width 16 height 16
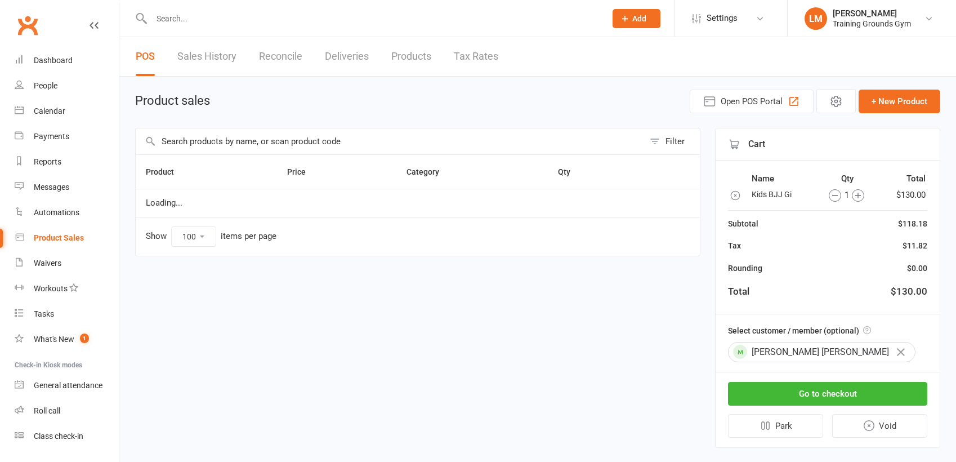
select select "100"
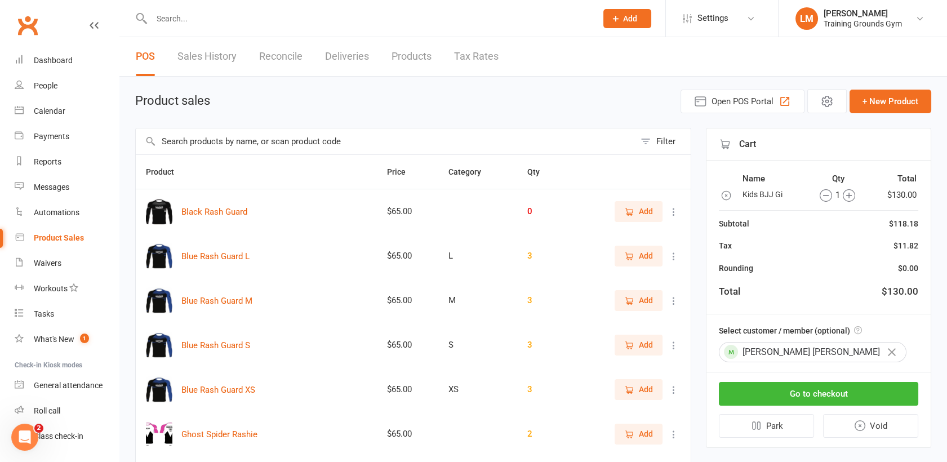
click at [187, 19] on input "text" at bounding box center [368, 19] width 440 height 16
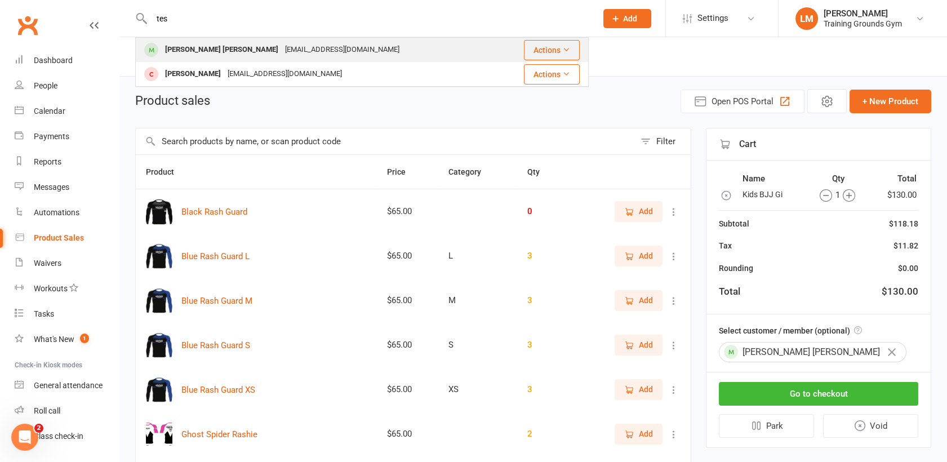
type input "tes"
click at [185, 49] on div "[PERSON_NAME] [PERSON_NAME]" at bounding box center [222, 50] width 120 height 16
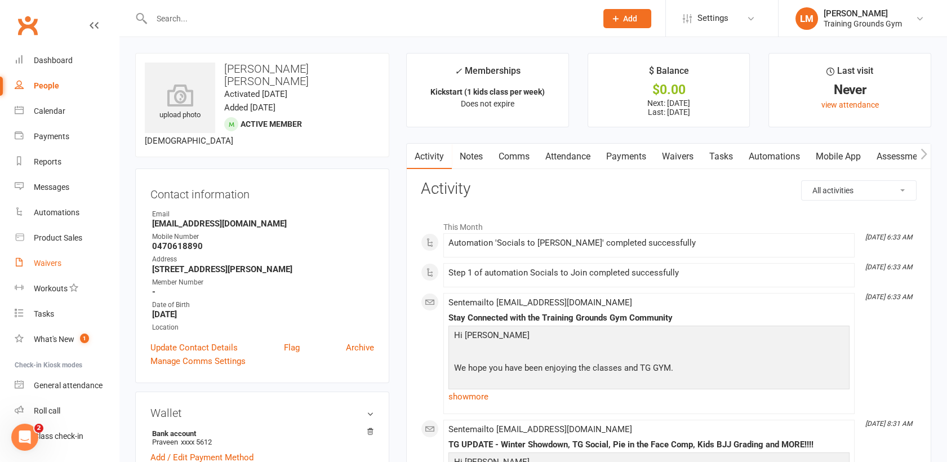
click at [52, 261] on div "Waivers" at bounding box center [48, 263] width 28 height 9
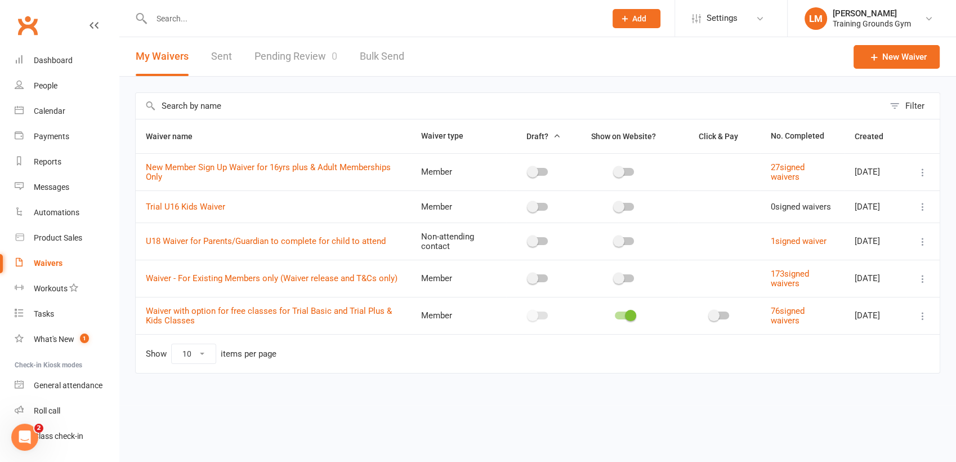
click at [304, 52] on link "Pending Review 0" at bounding box center [296, 56] width 83 height 39
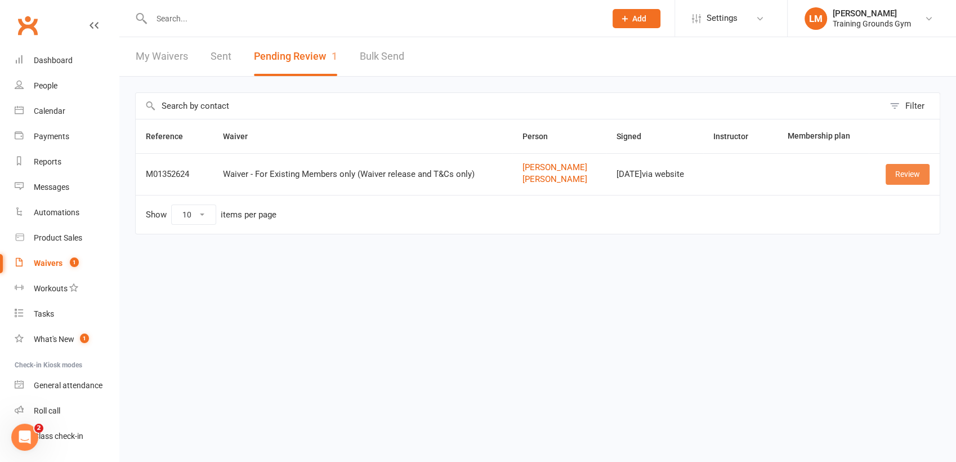
click at [890, 173] on link "Review" at bounding box center [908, 174] width 44 height 20
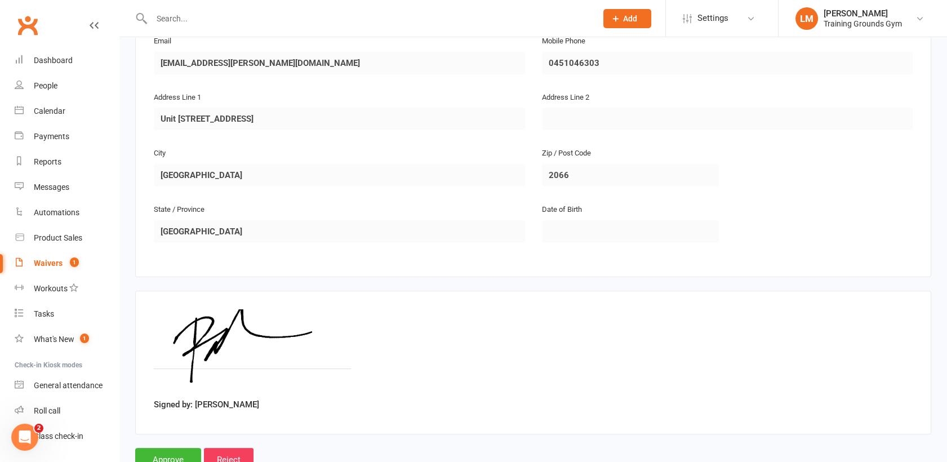
scroll to position [717, 0]
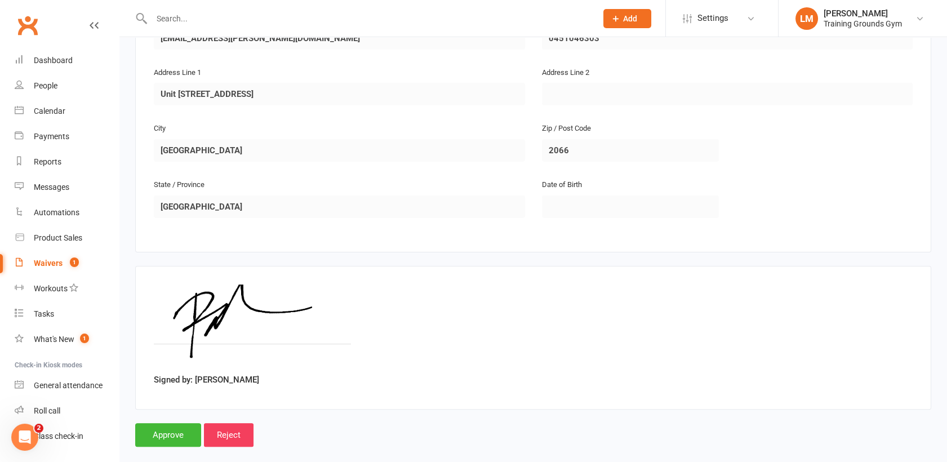
click at [157, 423] on input "Approve" at bounding box center [168, 435] width 66 height 24
